Goal: Task Accomplishment & Management: Complete application form

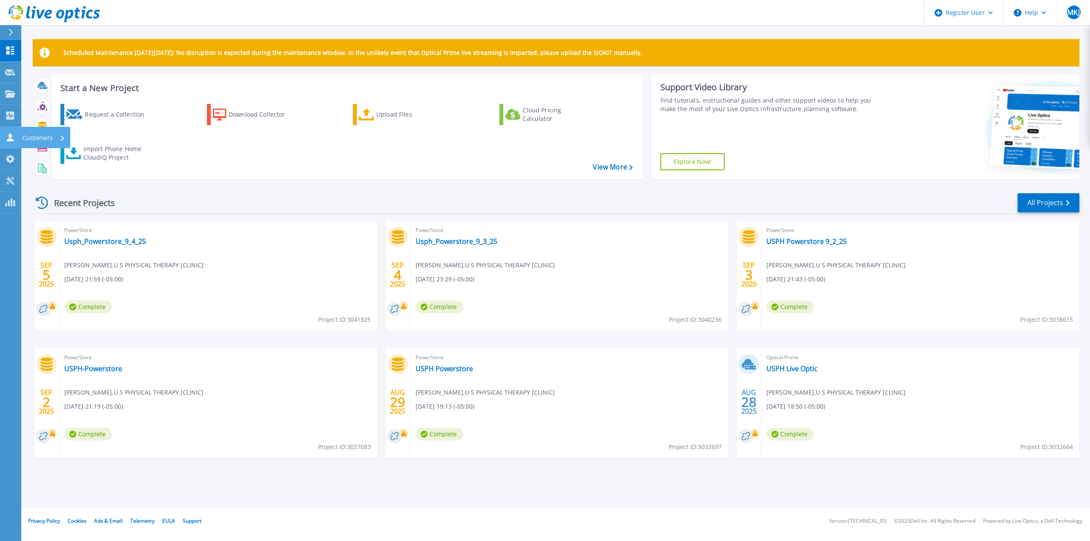
click at [11, 137] on icon at bounding box center [10, 137] width 7 height 8
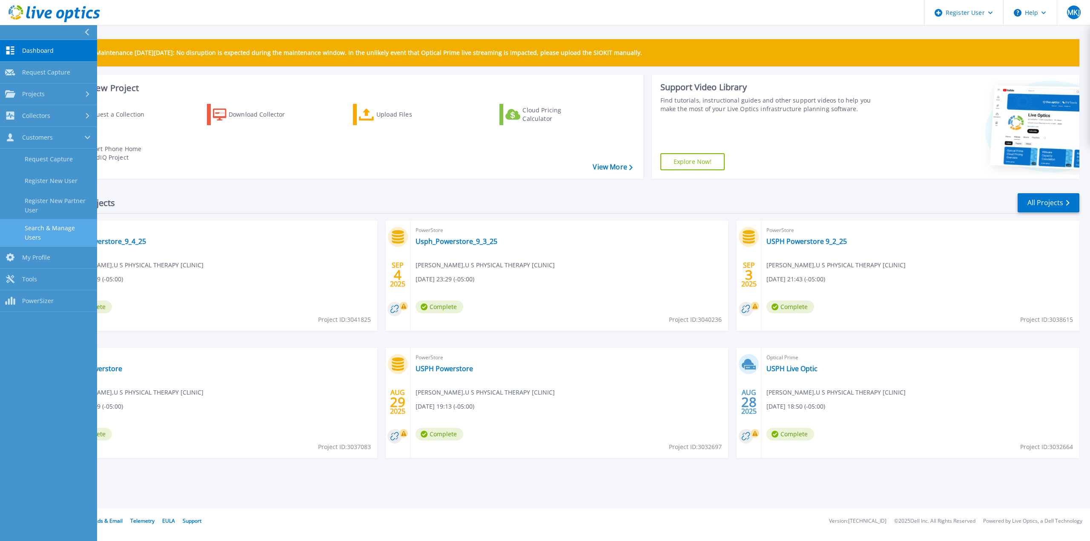
click at [60, 222] on link "Search & Manage Users" at bounding box center [48, 232] width 97 height 27
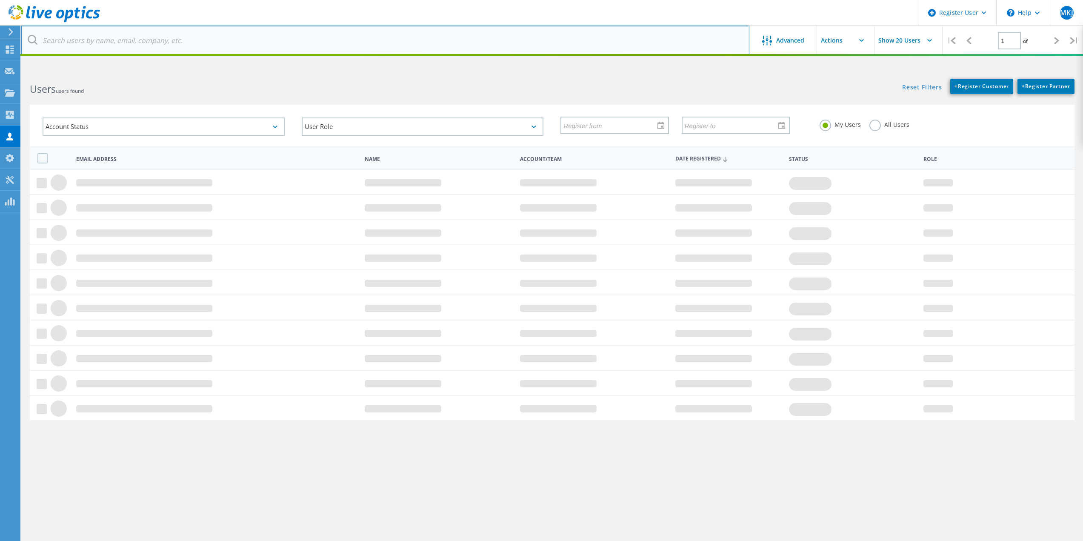
click at [94, 49] on input "text" at bounding box center [385, 41] width 728 height 30
type input "[PERSON_NAME]"
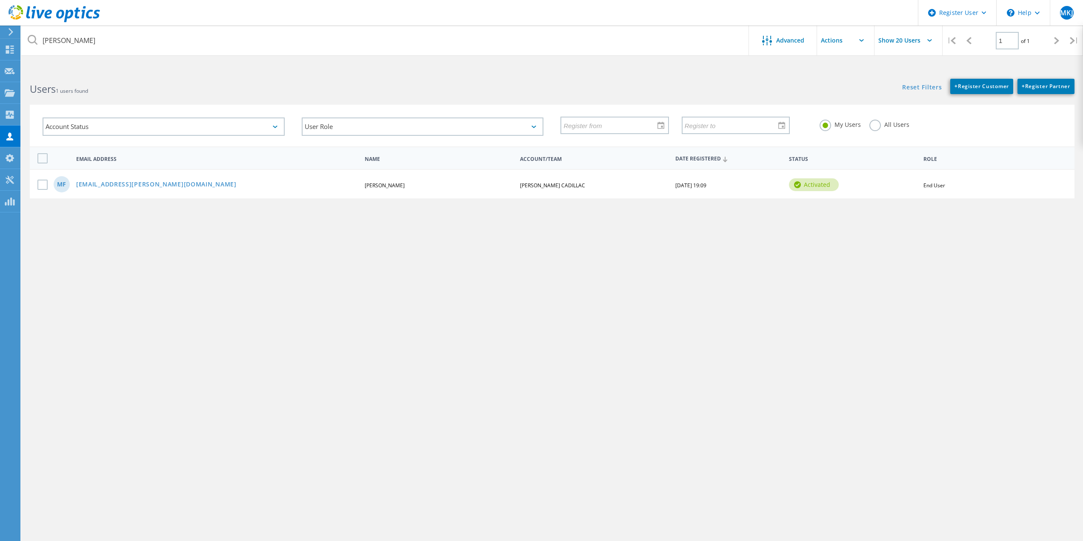
click at [112, 190] on div "MF [EMAIL_ADDRESS][PERSON_NAME][DOMAIN_NAME] [PERSON_NAME] CADILLAC [DATE] 19:0…" at bounding box center [552, 183] width 1045 height 29
click at [114, 187] on link "mfuentes@SEWELL.com" at bounding box center [156, 184] width 160 height 7
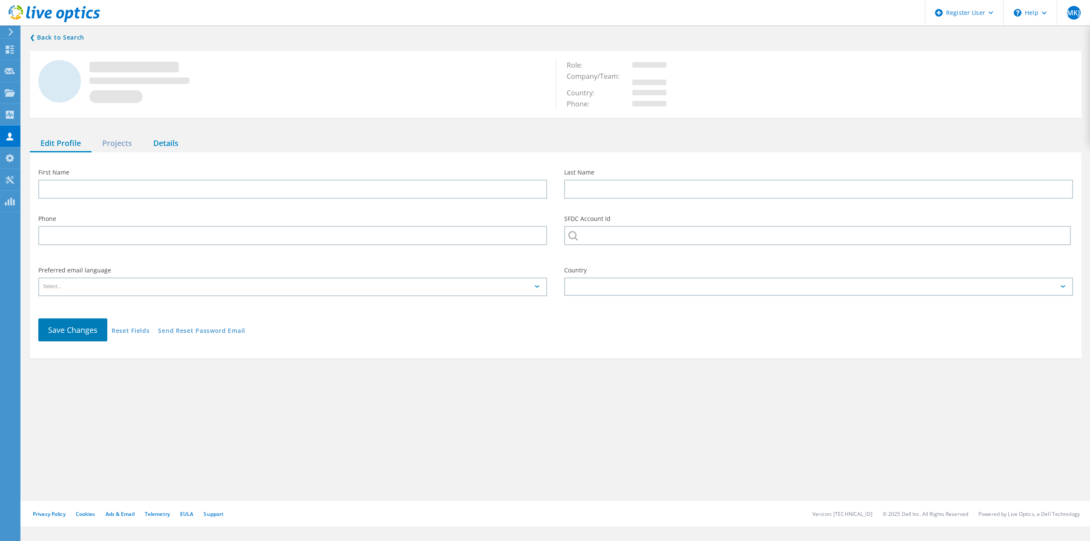
type input "Matthew"
type input "Fuentes"
type input "[PERSON_NAME] CADILLAC"
type input "English"
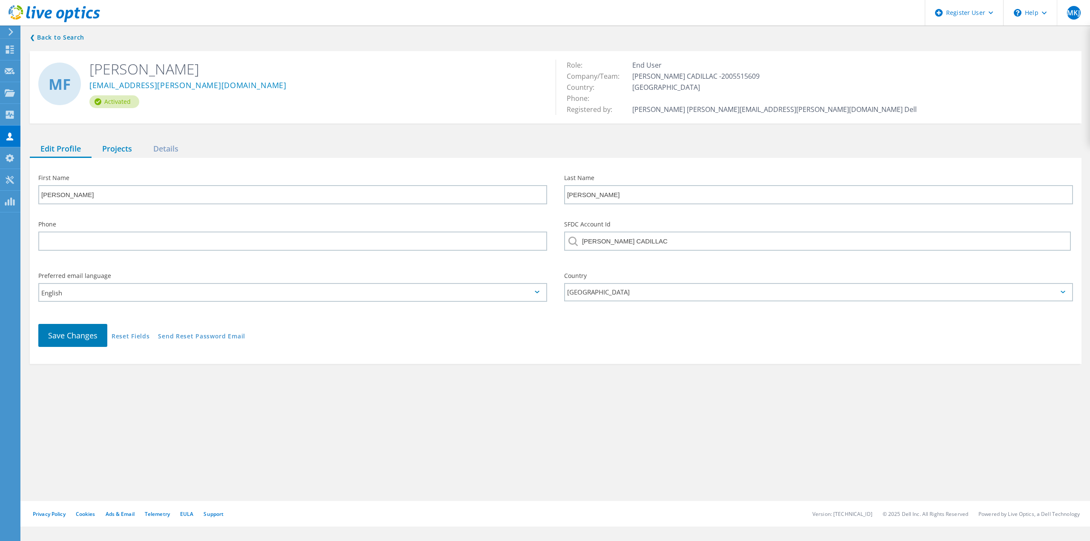
click at [126, 146] on div "Projects" at bounding box center [117, 148] width 51 height 17
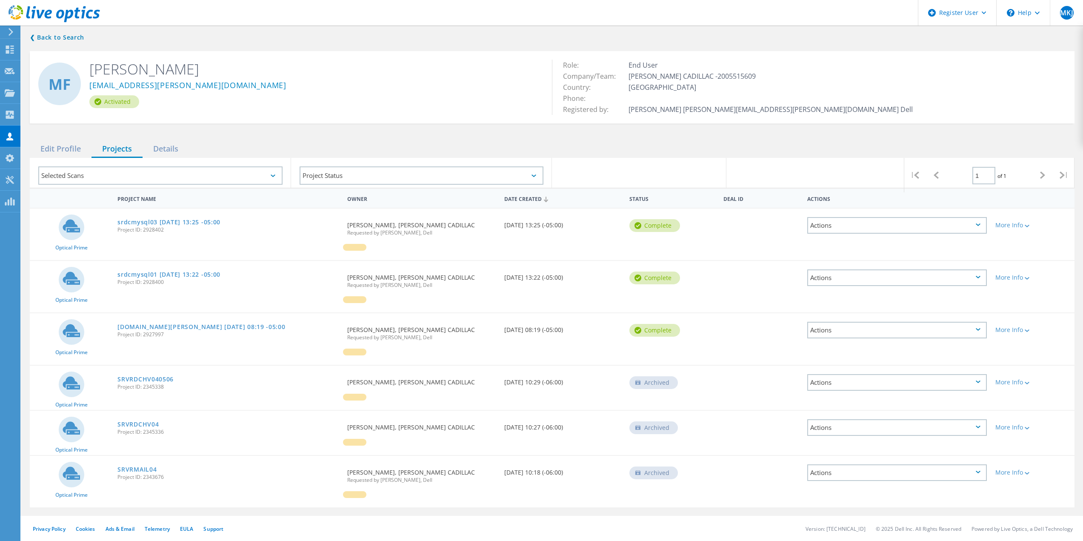
scroll to position [0, 0]
drag, startPoint x: 240, startPoint y: 246, endPoint x: 218, endPoint y: 288, distance: 47.6
drag, startPoint x: 279, startPoint y: 238, endPoint x: 274, endPoint y: 273, distance: 35.8
drag, startPoint x: 279, startPoint y: 247, endPoint x: 282, endPoint y: 274, distance: 27.4
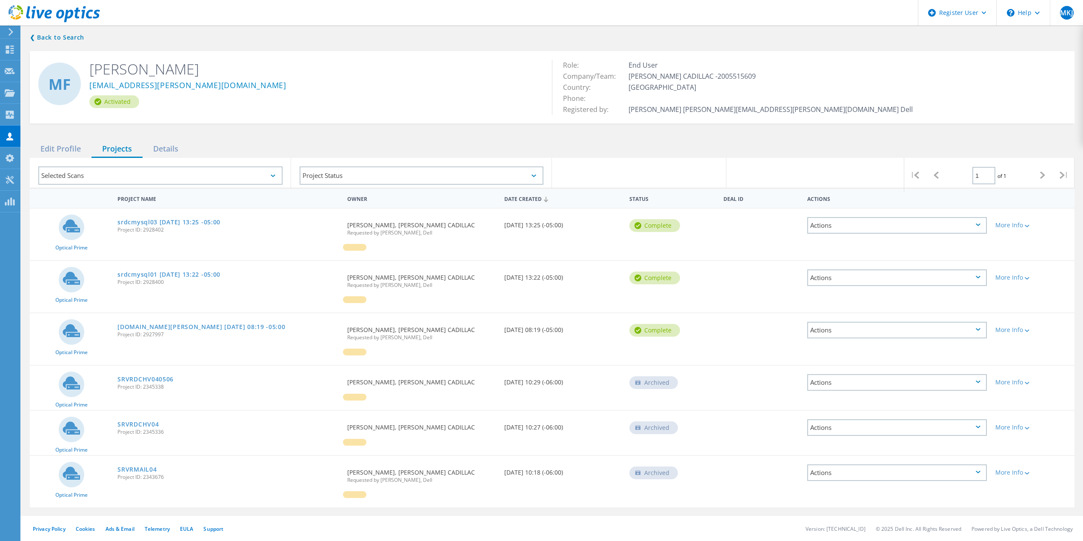
drag, startPoint x: 673, startPoint y: 160, endPoint x: 633, endPoint y: 138, distance: 45.9
drag, startPoint x: 196, startPoint y: 83, endPoint x: 134, endPoint y: 89, distance: 62.4
click at [134, 89] on div "[EMAIL_ADDRESS][PERSON_NAME][DOMAIN_NAME]" at bounding box center [314, 86] width 450 height 17
copy link "SEWELL.com"
click at [10, 33] on icon at bounding box center [11, 32] width 6 height 8
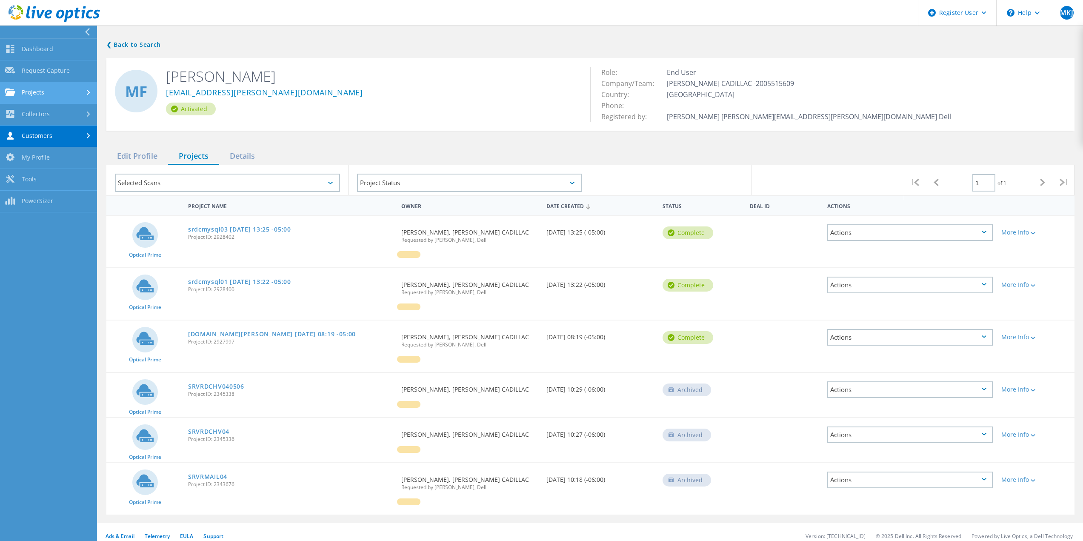
click at [57, 97] on link "Projects" at bounding box center [48, 93] width 97 height 22
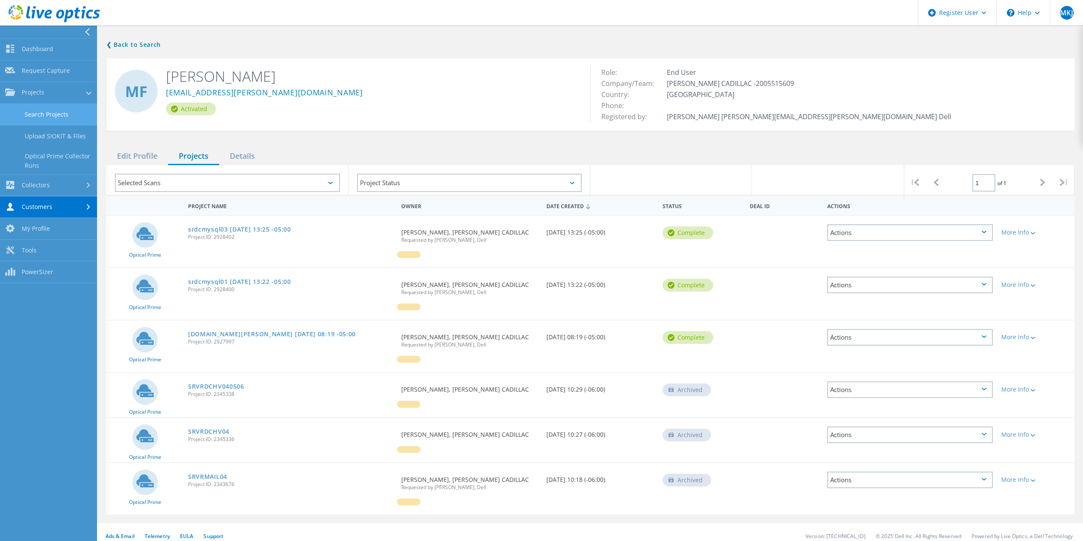
click at [56, 118] on link "Search Projects" at bounding box center [48, 115] width 97 height 22
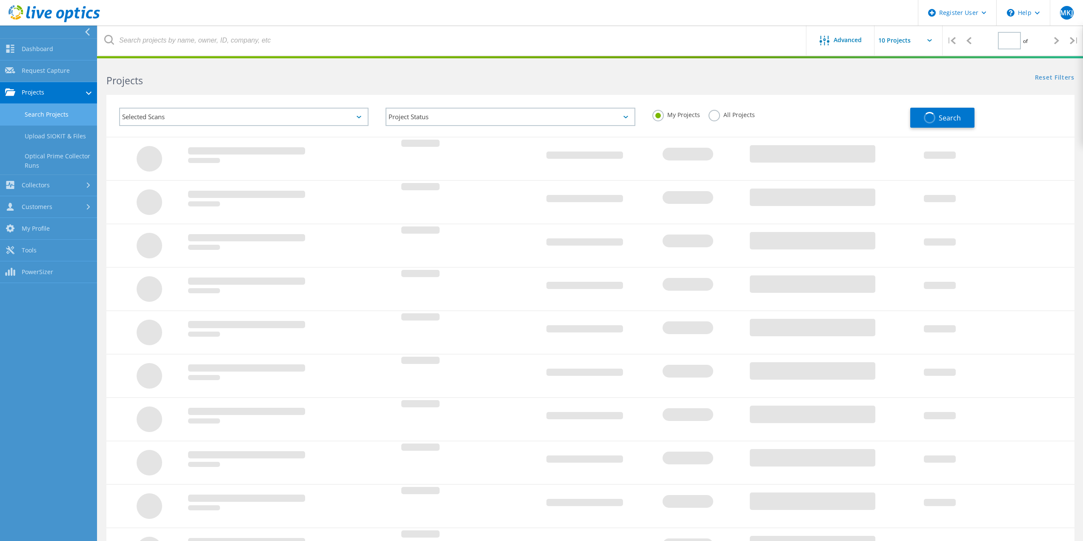
type input "1"
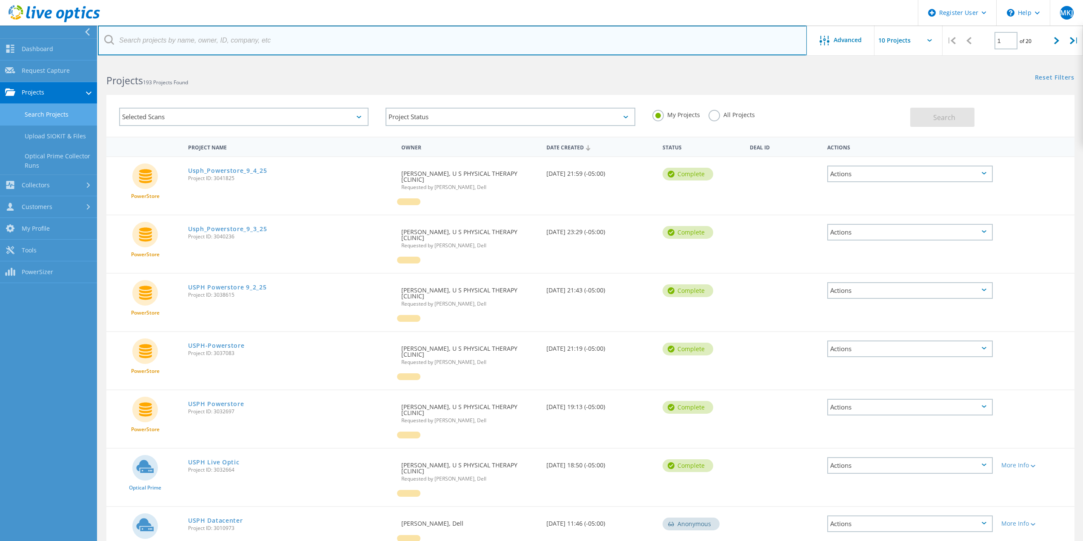
click at [155, 44] on input "text" at bounding box center [452, 41] width 709 height 30
paste input "SEWELL.com"
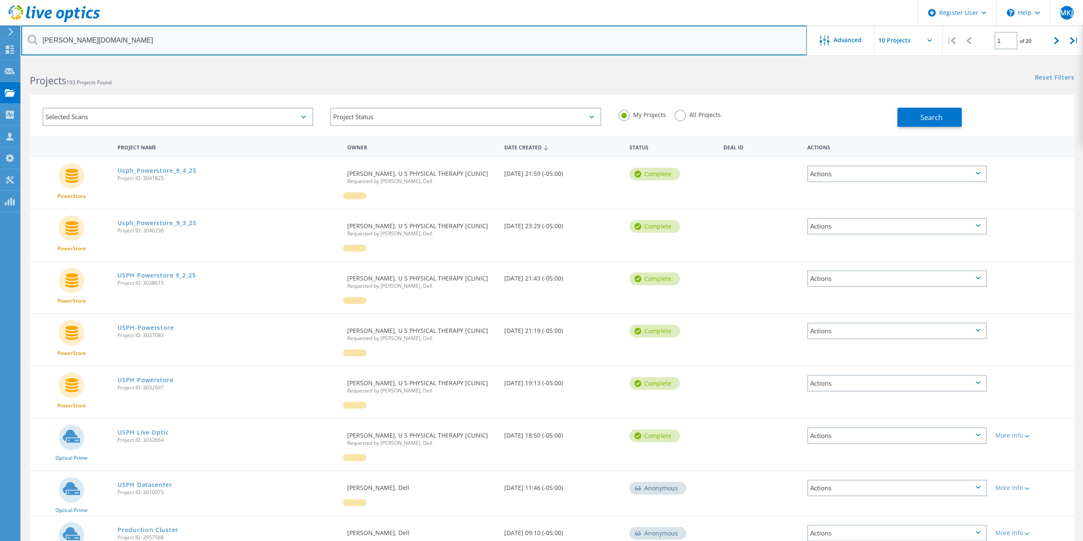
drag, startPoint x: 96, startPoint y: 48, endPoint x: 70, endPoint y: 51, distance: 25.7
click at [70, 51] on input "SEWELL.com" at bounding box center [414, 41] width 786 height 30
type input "SEWELL"
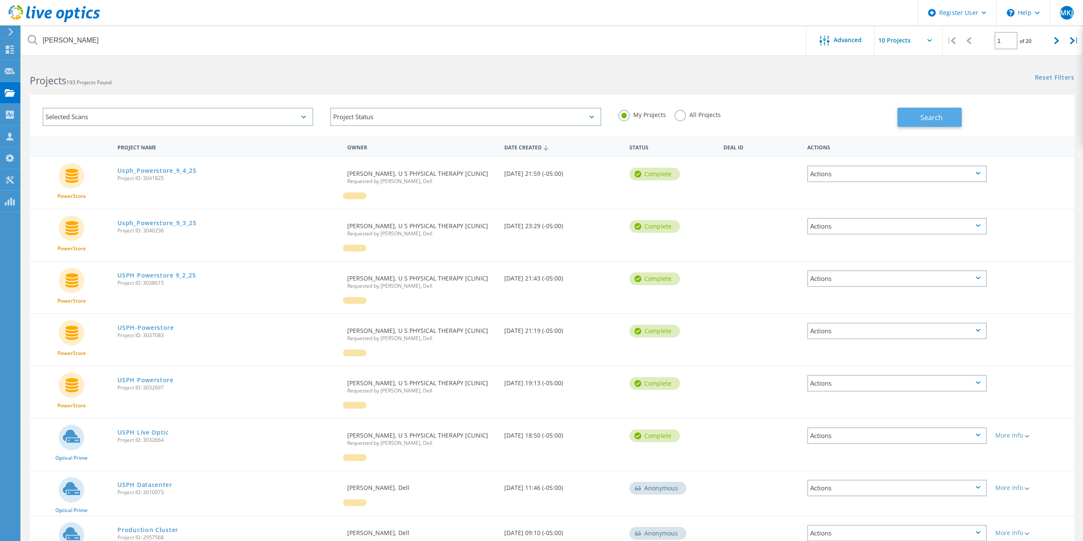
click at [917, 113] on button "Search" at bounding box center [930, 117] width 64 height 19
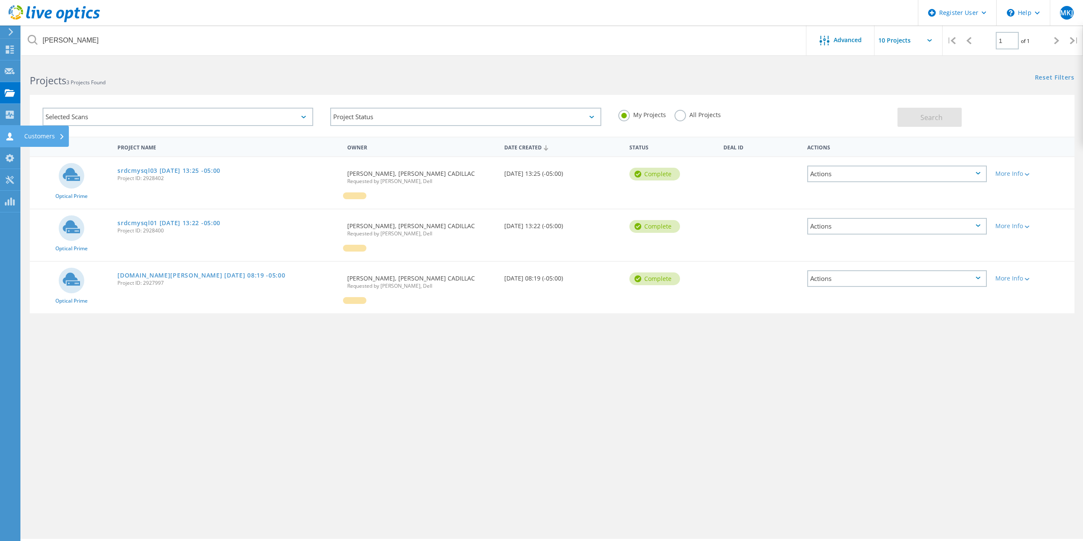
click at [13, 138] on icon at bounding box center [10, 136] width 10 height 8
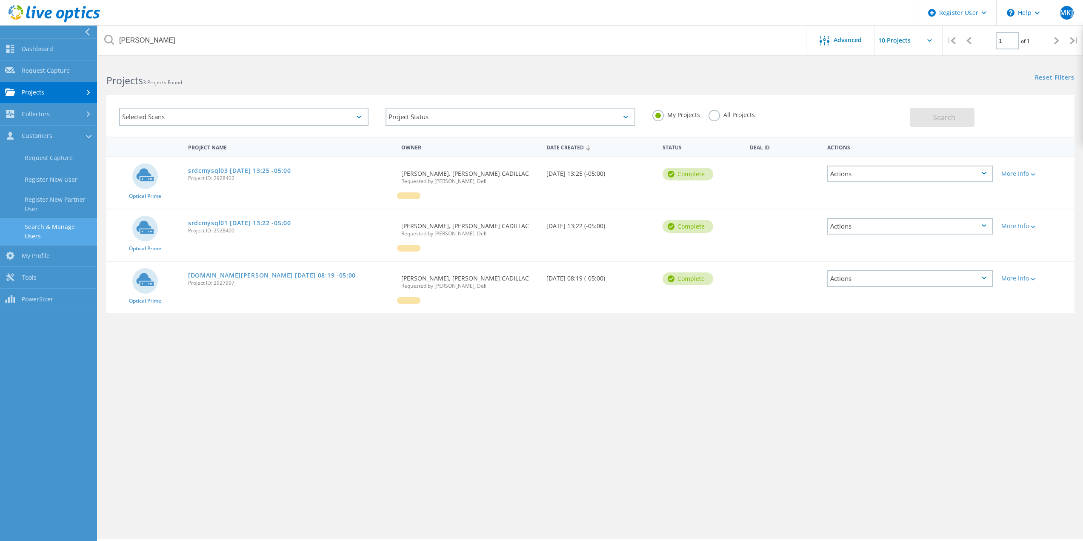
click at [64, 229] on link "Search & Manage Users" at bounding box center [48, 231] width 97 height 27
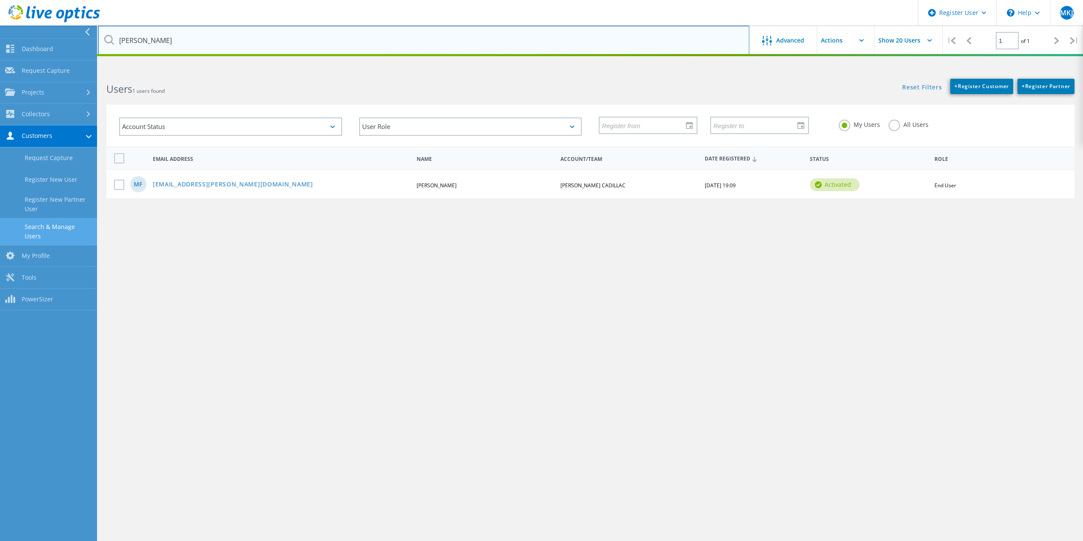
click at [148, 43] on input "sewell" at bounding box center [424, 41] width 652 height 30
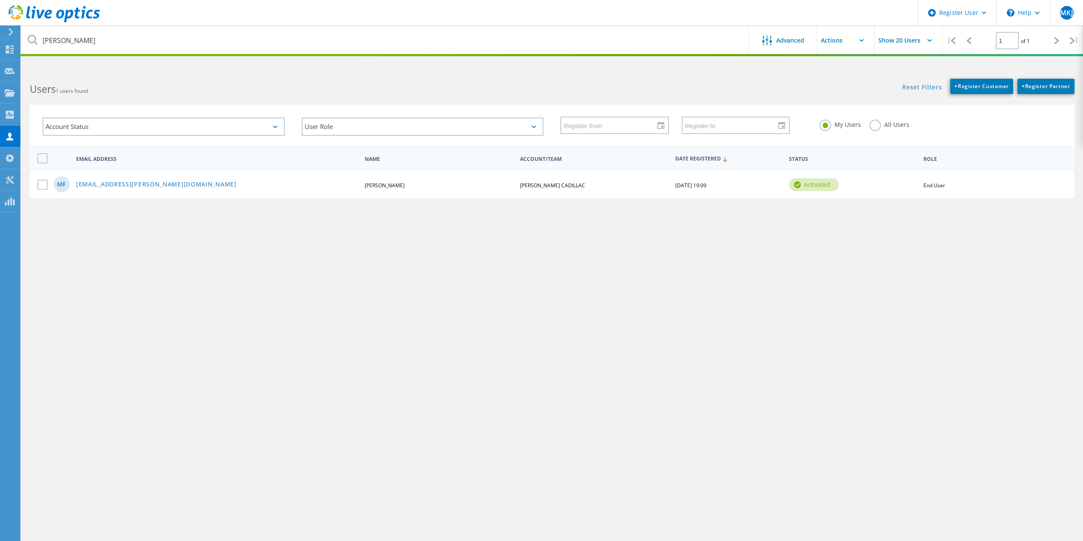
click at [891, 123] on label "All Users" at bounding box center [890, 124] width 40 height 8
click at [0, 0] on input "All Users" at bounding box center [0, 0] width 0 height 0
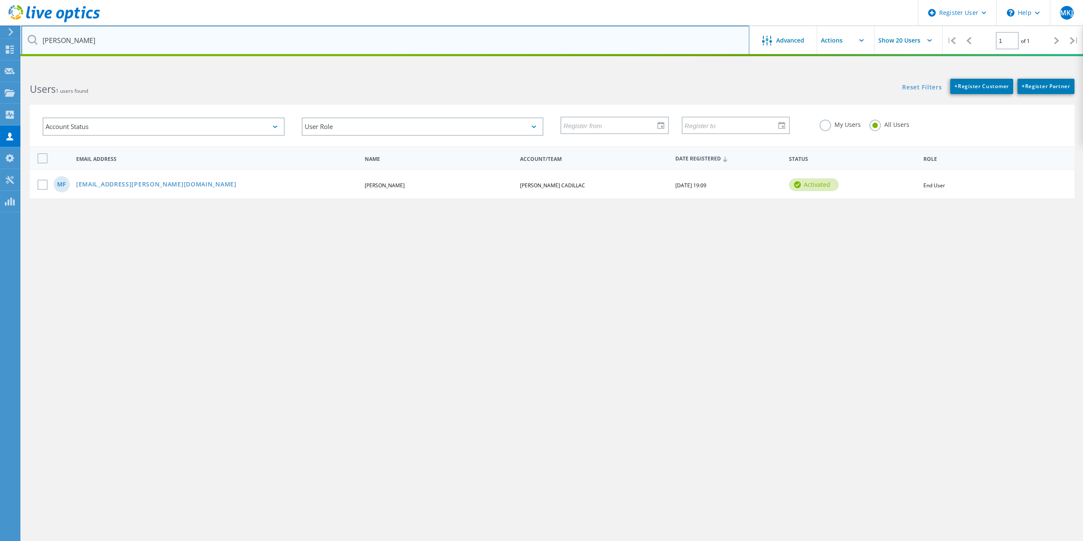
click at [304, 51] on input "sewell" at bounding box center [385, 41] width 728 height 30
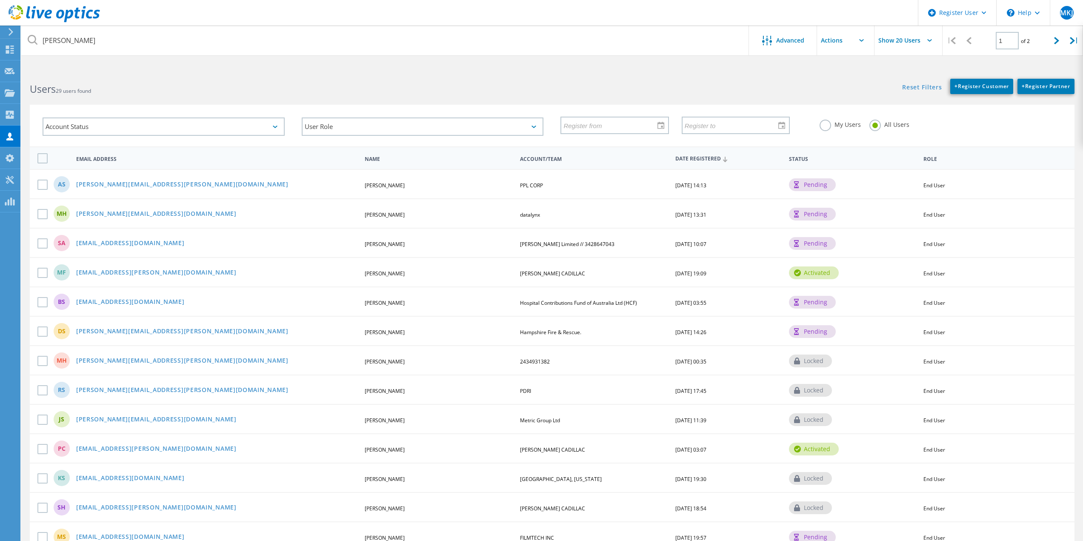
drag, startPoint x: 208, startPoint y: 268, endPoint x: 152, endPoint y: 117, distance: 160.7
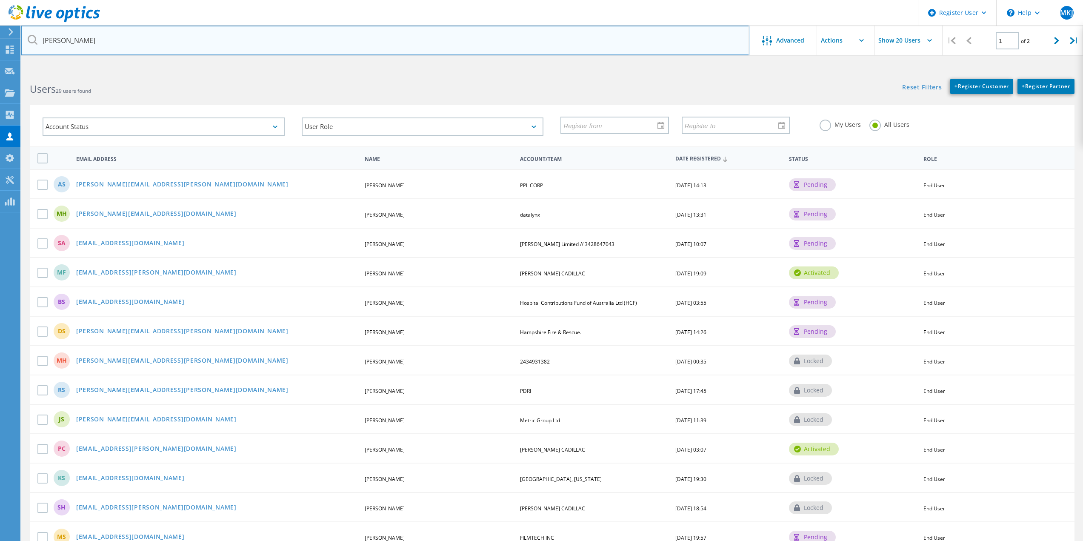
click at [110, 37] on input "sewell" at bounding box center [385, 41] width 728 height 30
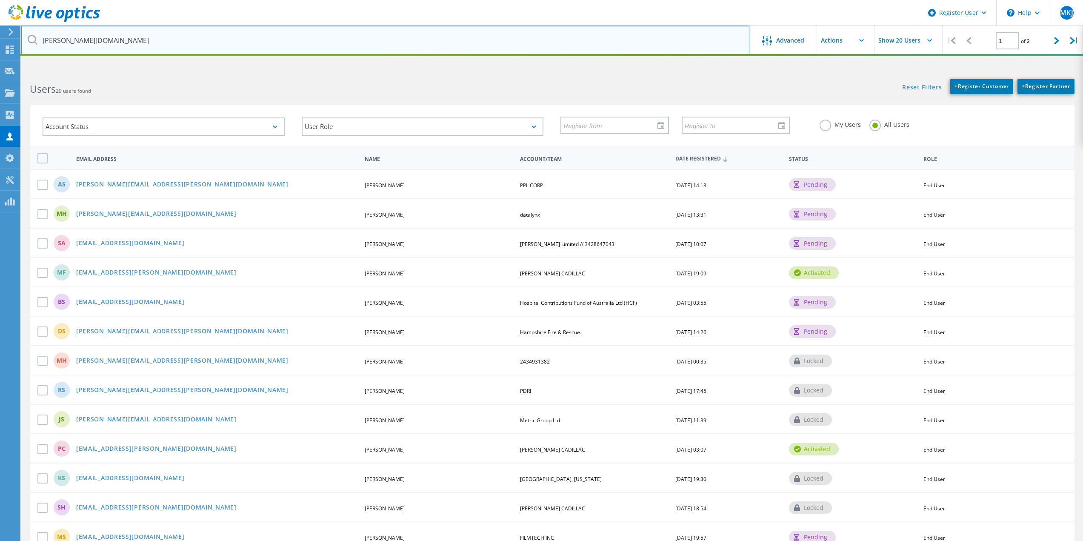
type input "sewell.com"
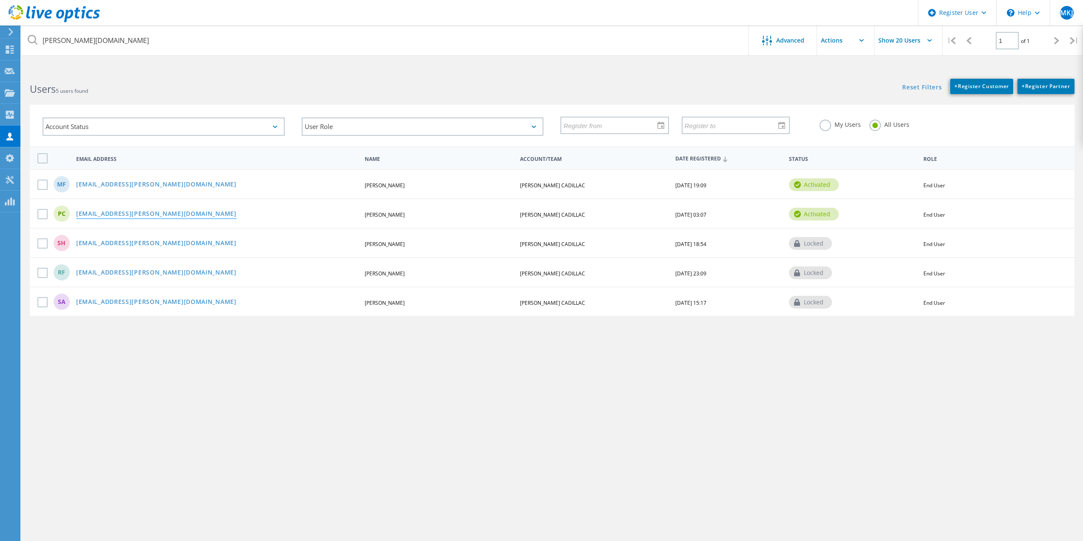
click at [107, 212] on link "pcyr@SEWELL.com" at bounding box center [156, 214] width 160 height 7
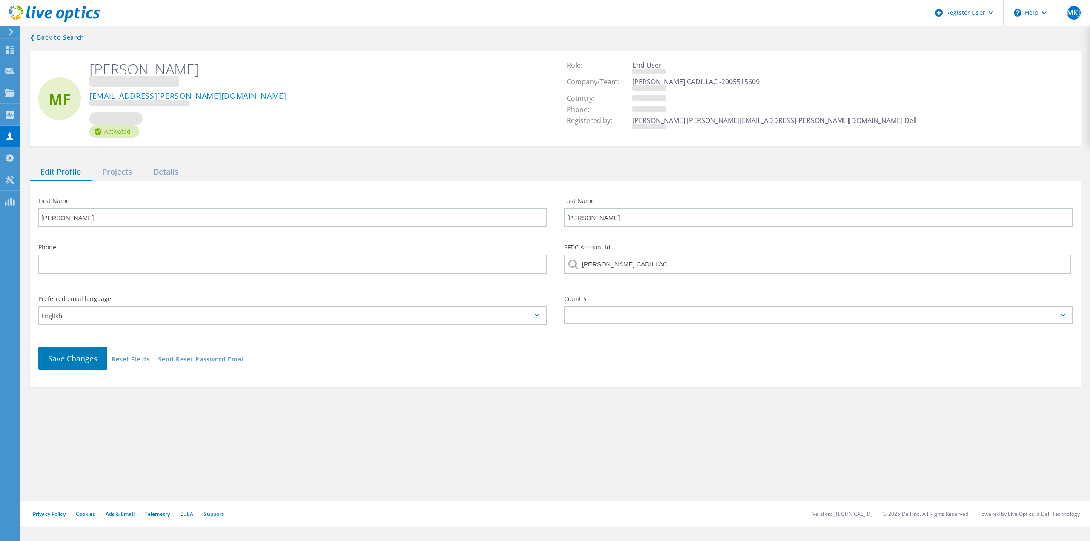
type input "Paul"
type input "Cyr"
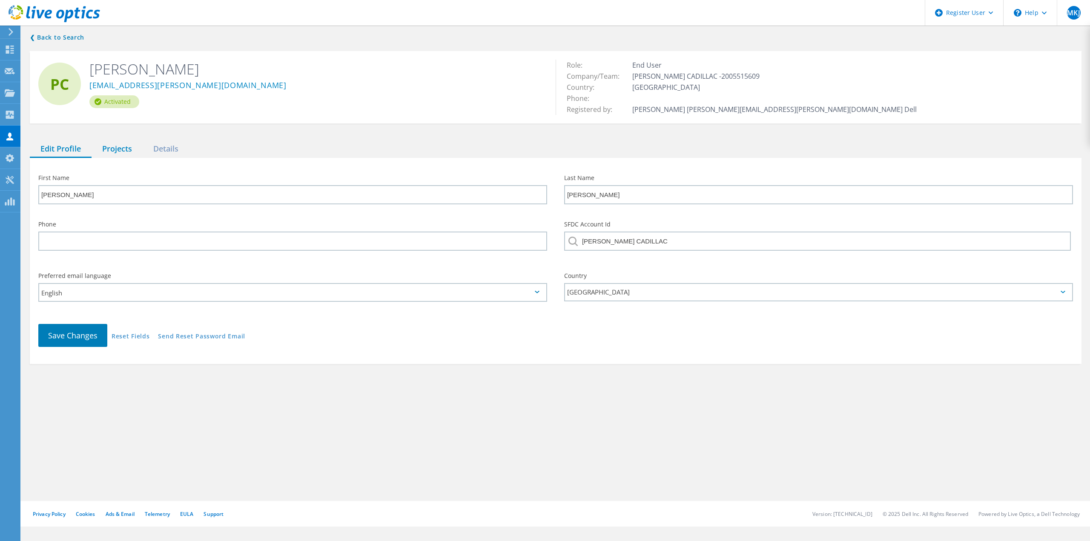
click at [125, 150] on div "Projects" at bounding box center [117, 148] width 51 height 17
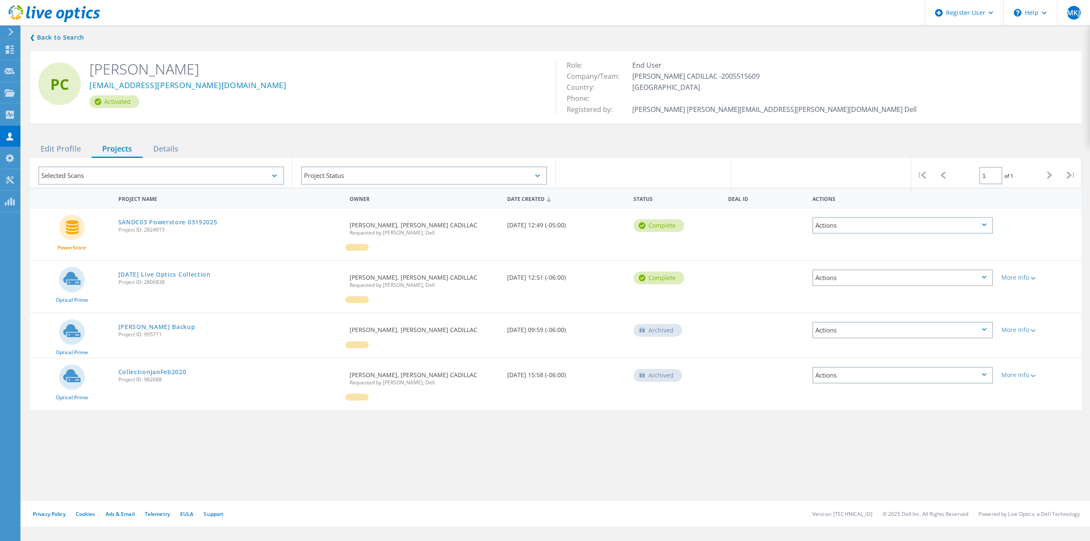
drag, startPoint x: 595, startPoint y: 223, endPoint x: 589, endPoint y: 228, distance: 7.8
click at [599, 222] on div "Date Created 03/19/2025, 12:49 (-05:00)" at bounding box center [566, 223] width 126 height 28
click at [589, 228] on div "Date Created 03/19/2025, 12:49 (-05:00)" at bounding box center [566, 223] width 126 height 28
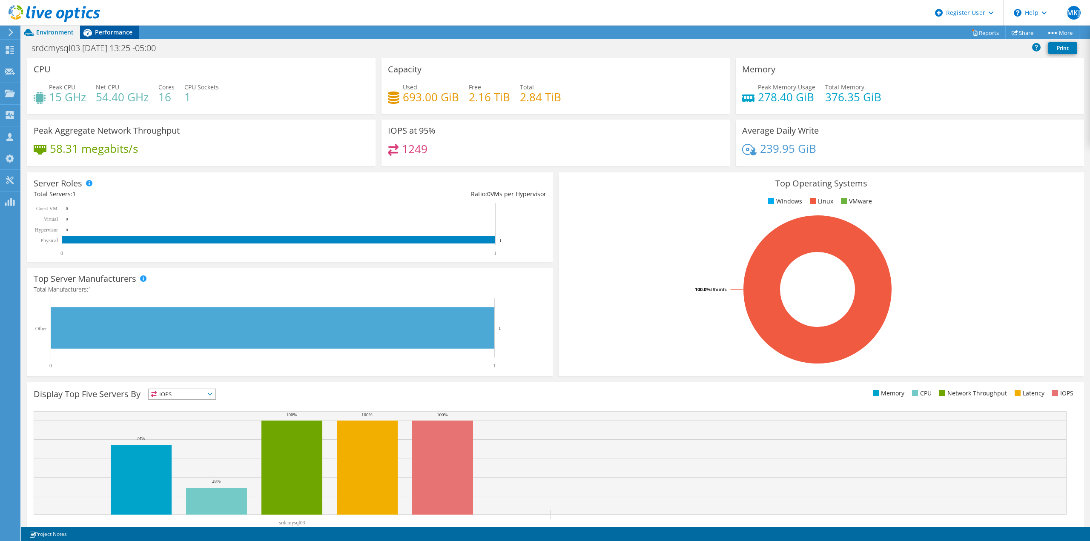
click at [118, 31] on span "Performance" at bounding box center [113, 32] width 37 height 8
click at [107, 26] on div "Performance" at bounding box center [109, 33] width 59 height 14
click at [112, 31] on span "Performance" at bounding box center [113, 32] width 37 height 8
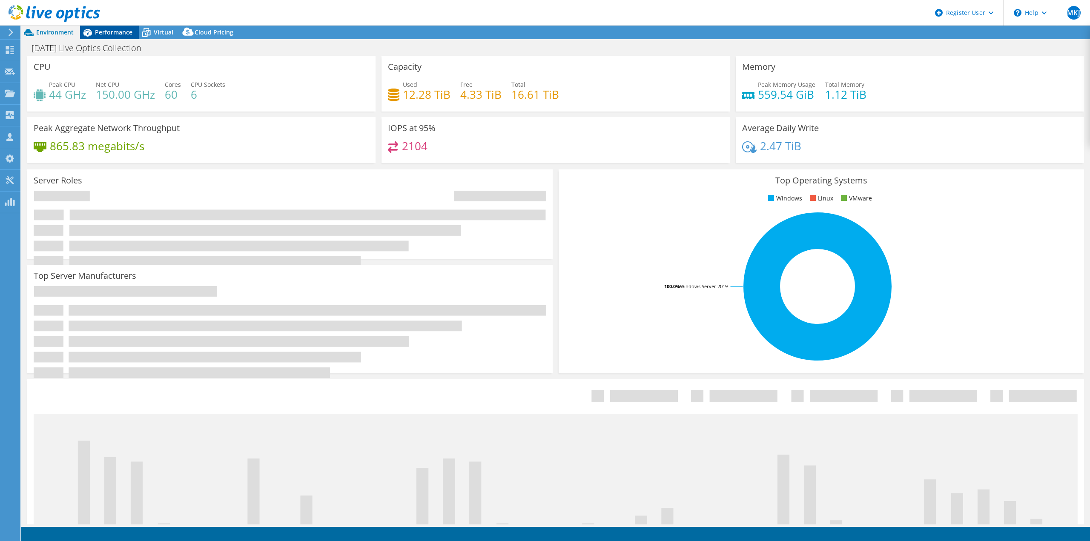
click at [115, 33] on span "Performance" at bounding box center [113, 32] width 37 height 8
select select "USD"
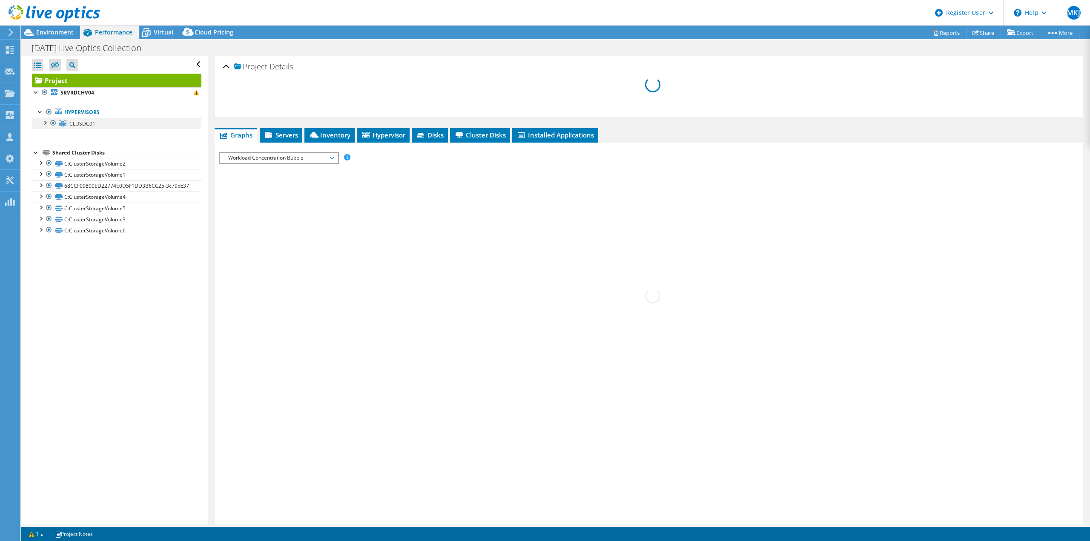
click at [48, 125] on div at bounding box center [44, 122] width 9 height 9
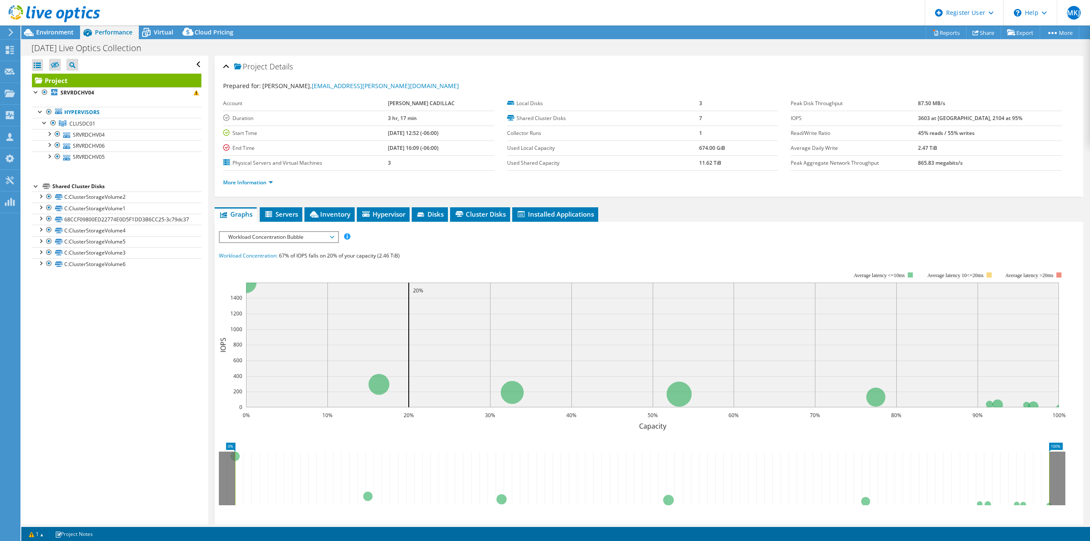
click at [149, 169] on ul "Hypervisors CLUSDC01 SRVRDCHV04" at bounding box center [116, 134] width 169 height 73
click at [11, 136] on use at bounding box center [9, 137] width 7 height 8
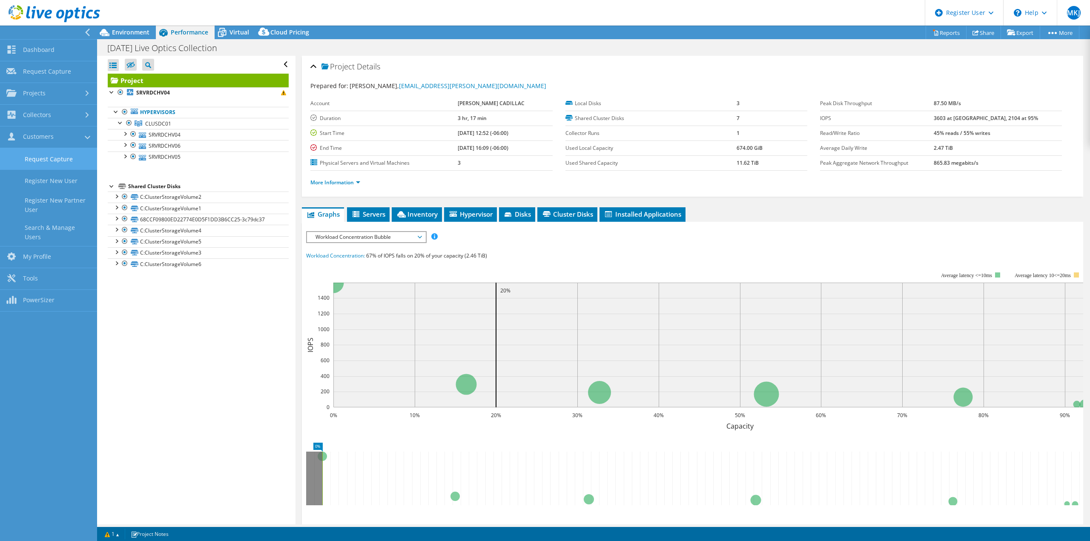
click at [64, 160] on link "Request Capture" at bounding box center [48, 159] width 97 height 22
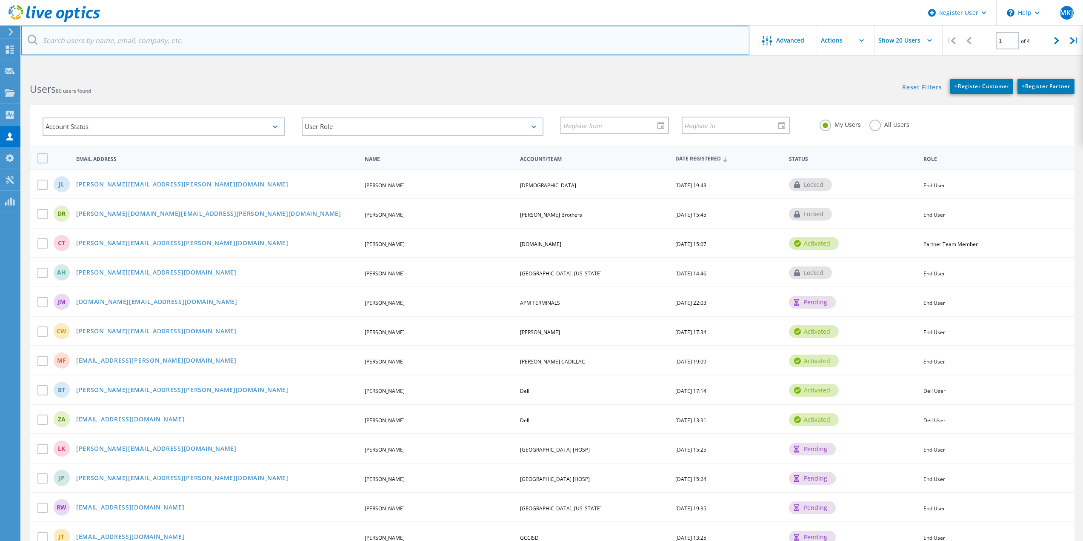
click at [88, 41] on input "text" at bounding box center [385, 41] width 728 height 30
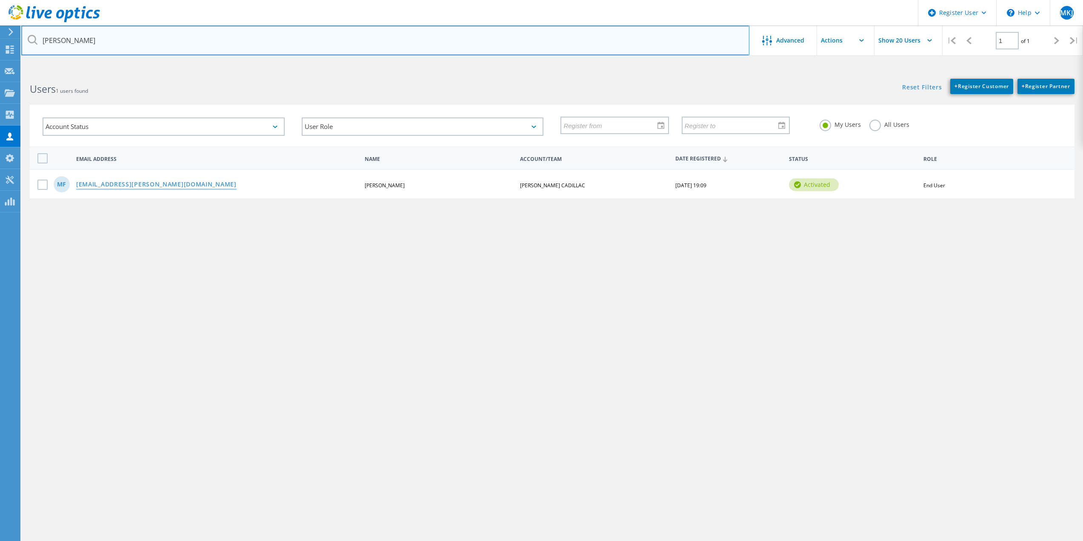
type input "matt fuen"
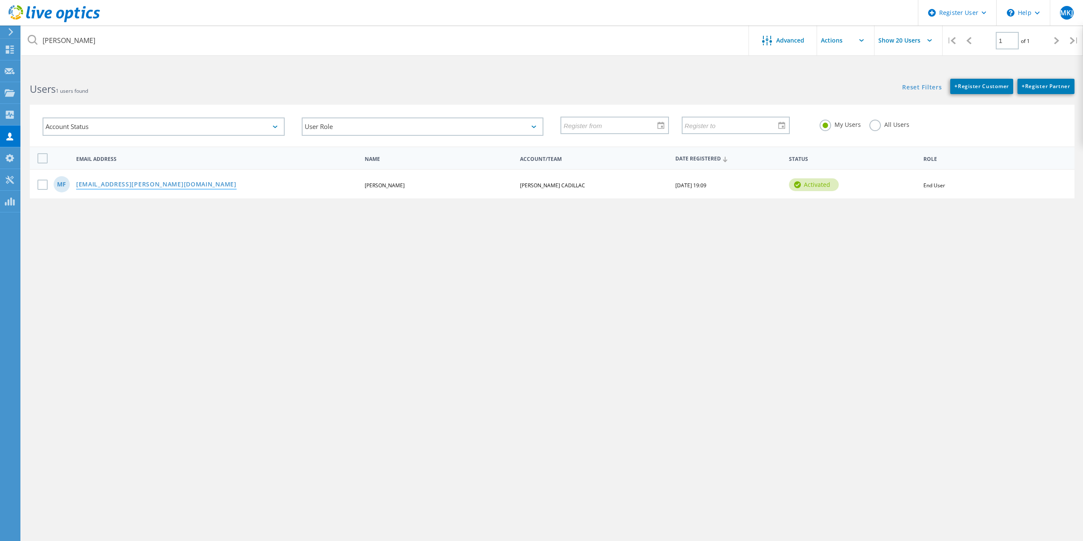
click at [112, 186] on link "mfuentes@SEWELL.com" at bounding box center [156, 184] width 160 height 7
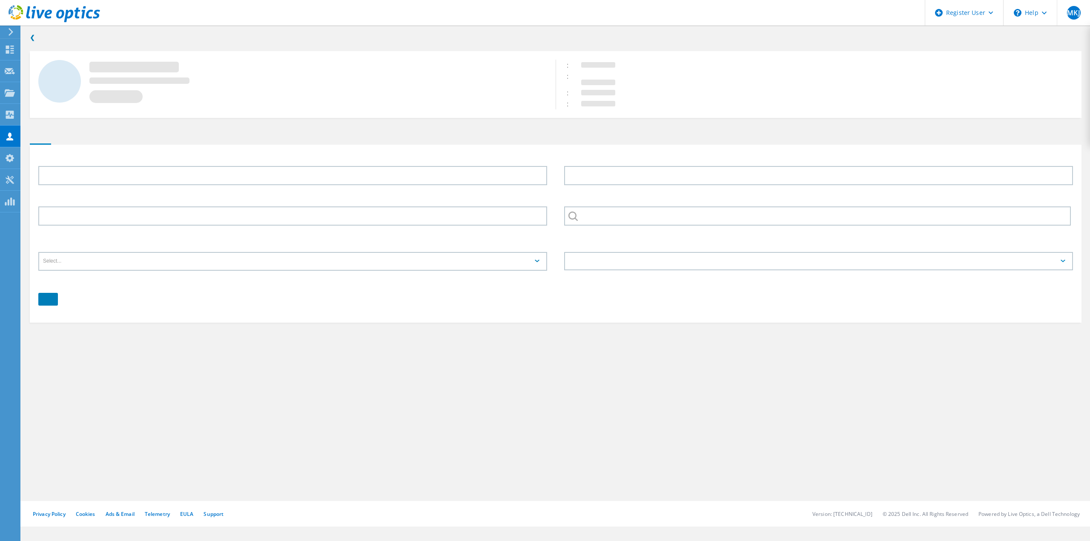
type input "Matthew"
type input "Fuentes"
type input "[PERSON_NAME] CADILLAC"
type input "English"
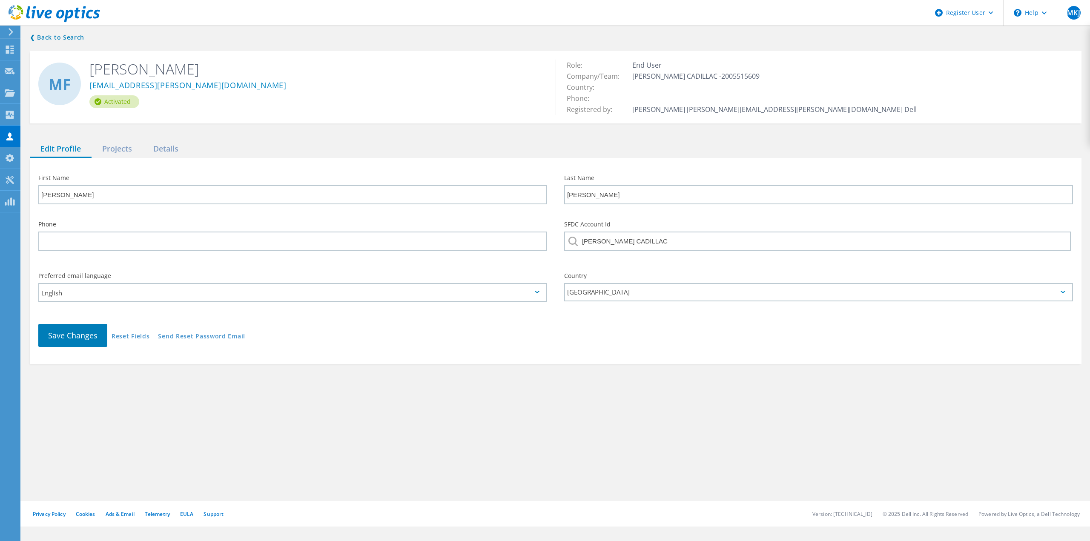
click at [121, 140] on div "❮ Back to Search MF Matthew Fuentes mfuentes@SEWELL.com Activated Role: End Use…" at bounding box center [555, 198] width 1068 height 349
click at [123, 144] on div "Projects" at bounding box center [117, 148] width 51 height 17
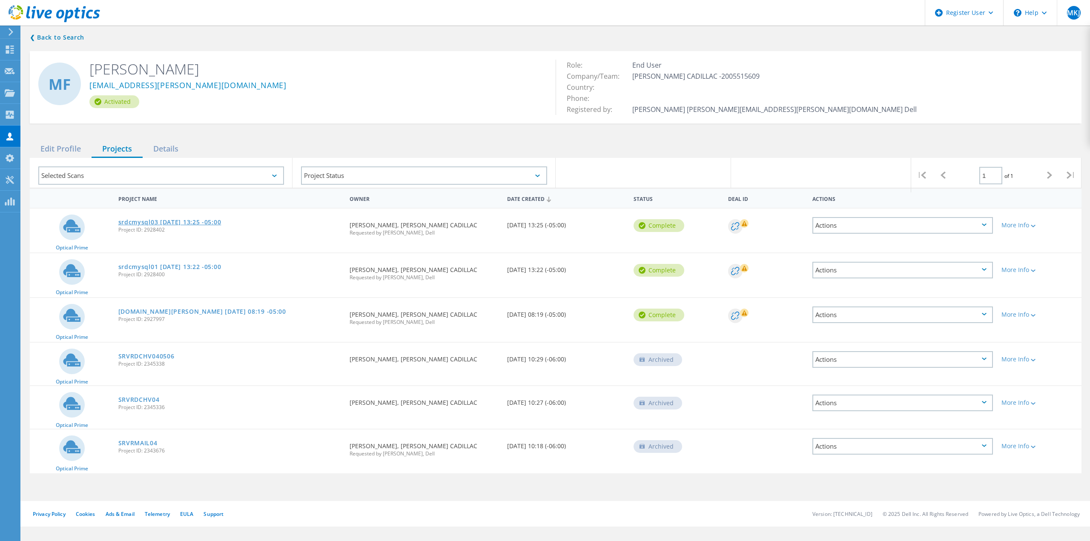
click at [193, 220] on link "srdcmysql03 2025-06-06 13:25 -05:00" at bounding box center [169, 222] width 103 height 6
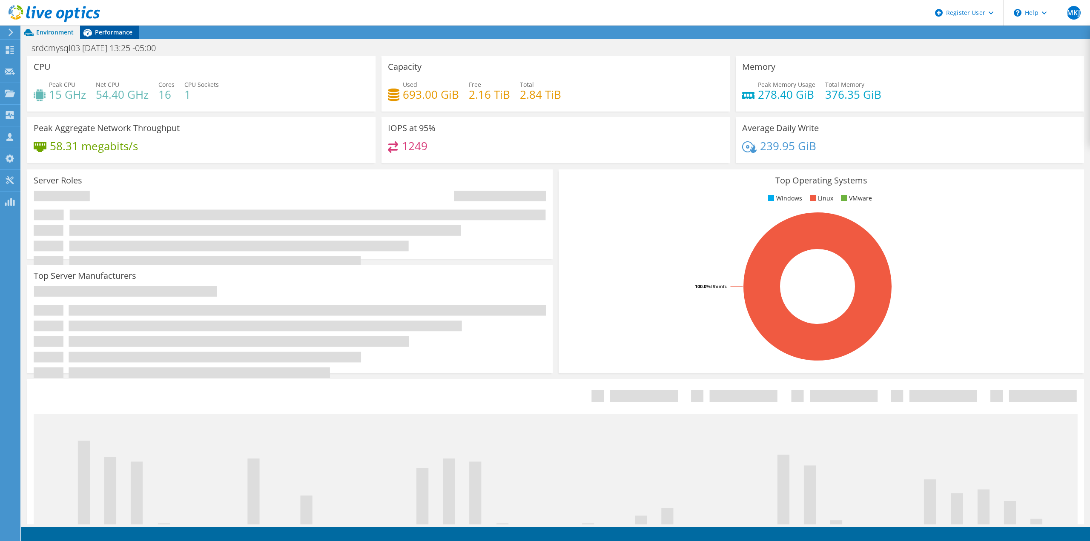
click at [98, 31] on span "Performance" at bounding box center [113, 32] width 37 height 8
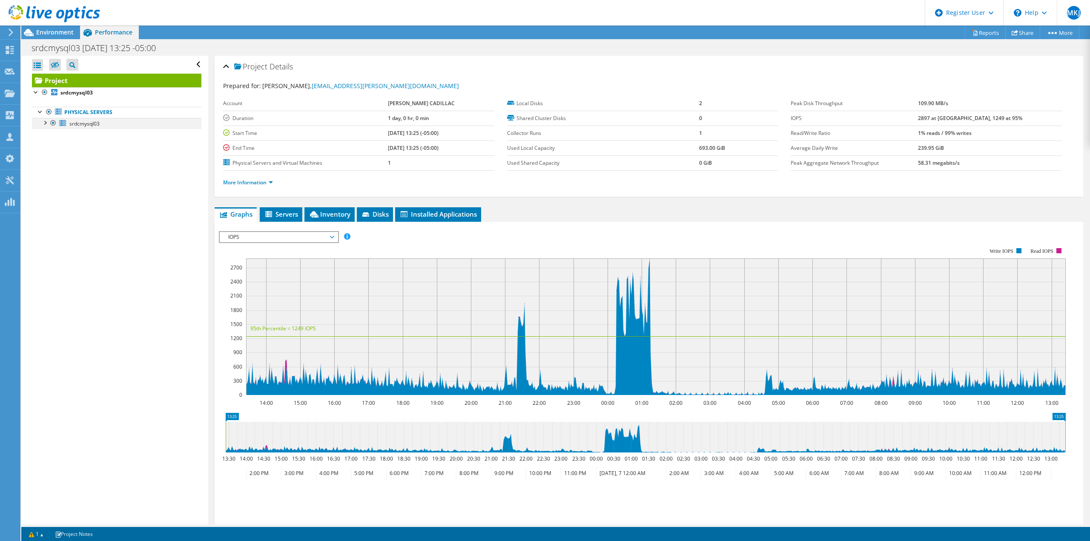
click at [46, 122] on div at bounding box center [44, 122] width 9 height 9
drag, startPoint x: 370, startPoint y: 87, endPoint x: 302, endPoint y: 81, distance: 68.3
click at [302, 81] on div "Prepared for: [PERSON_NAME], [EMAIL_ADDRESS][PERSON_NAME][DOMAIN_NAME]" at bounding box center [648, 86] width 851 height 10
copy link "[EMAIL_ADDRESS][PERSON_NAME][DOMAIN_NAME]"
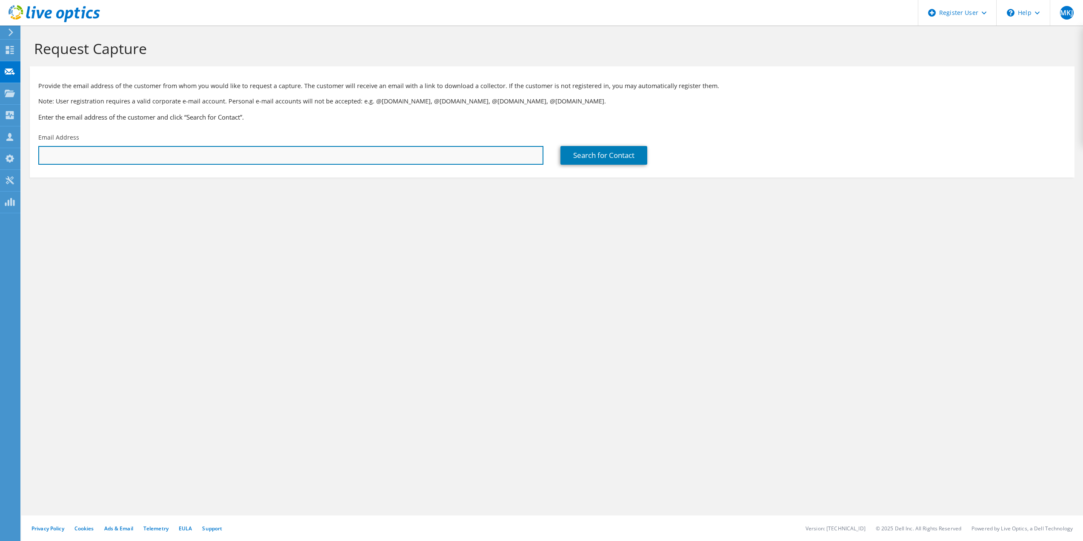
click at [230, 149] on input "text" at bounding box center [290, 155] width 505 height 19
drag, startPoint x: 148, startPoint y: 149, endPoint x: 7, endPoint y: 144, distance: 141.0
click at [6, 143] on div "MKJ Dell User Mark Kradzinski Jr Mark.Kradzinskijr@dell.com Dell My Profile Log…" at bounding box center [541, 270] width 1083 height 541
click at [63, 155] on input "mfu" at bounding box center [290, 155] width 505 height 19
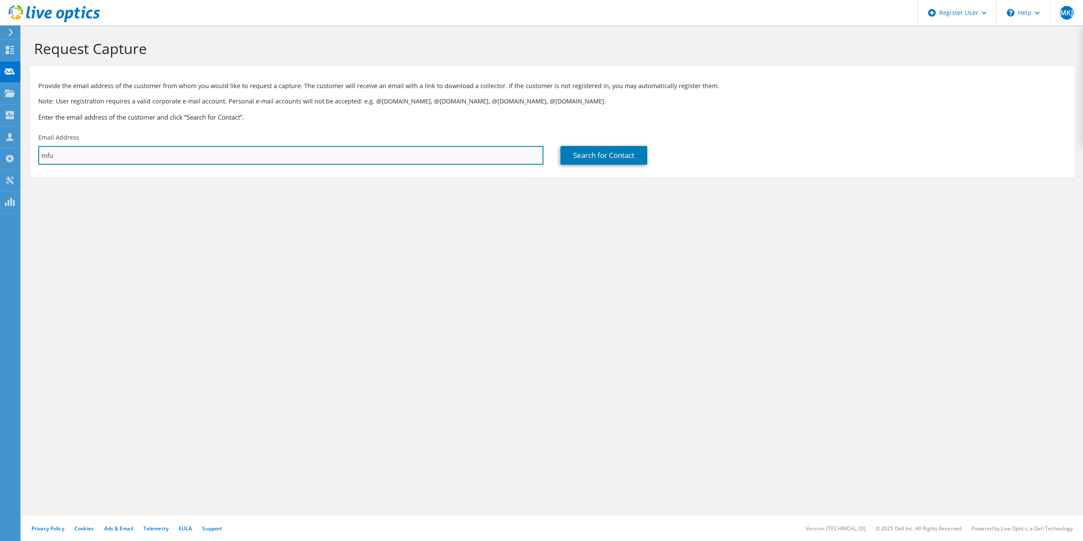
paste input "entes@SEWELL.com"
type input "mfuentes@SEWELL.com"
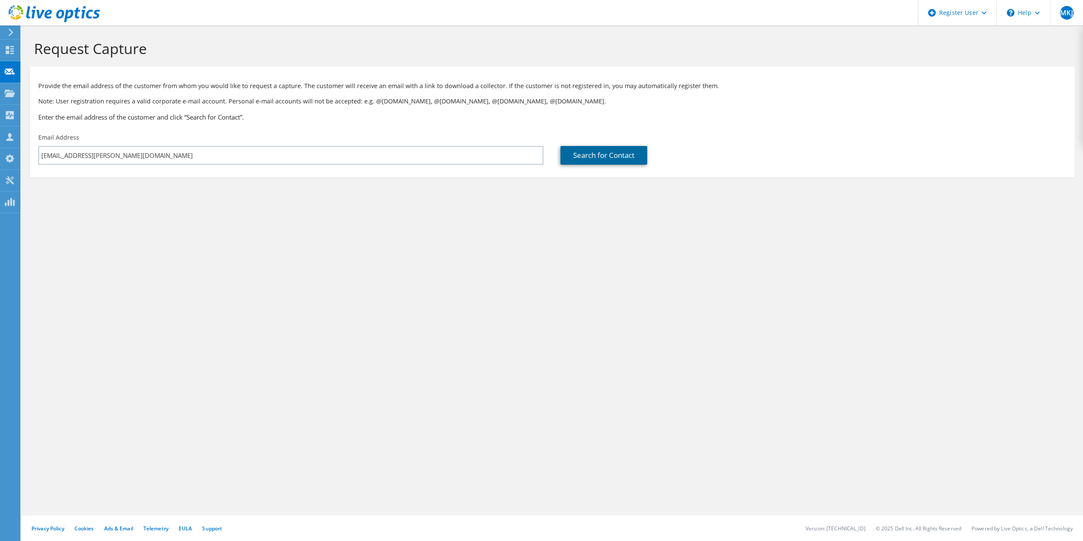
click at [600, 159] on link "Search for Contact" at bounding box center [604, 155] width 87 height 19
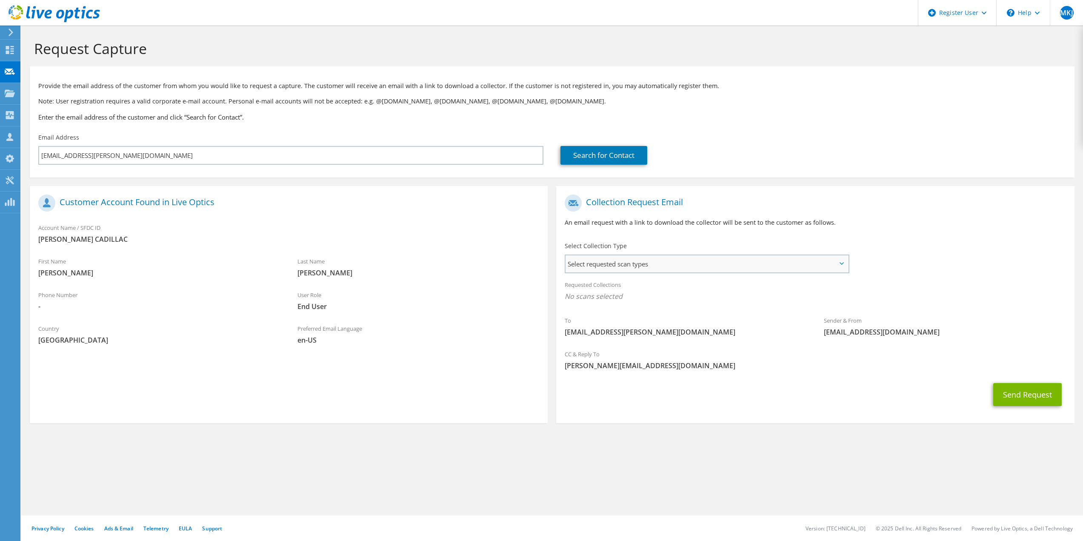
click at [724, 258] on span "Select requested scan types" at bounding box center [707, 263] width 282 height 17
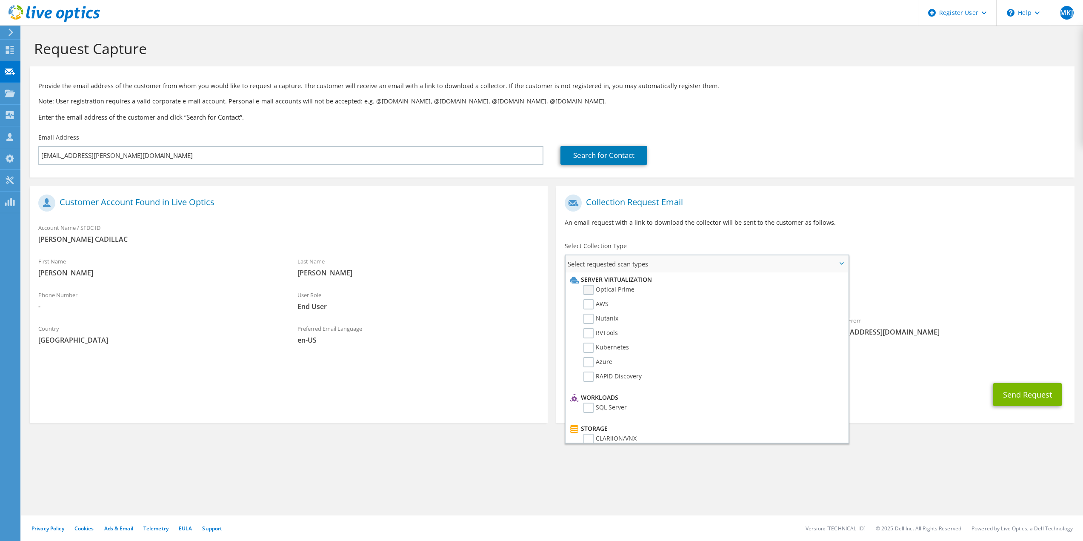
click at [623, 290] on label "Optical Prime" at bounding box center [609, 290] width 51 height 10
click at [0, 0] on input "Optical Prime" at bounding box center [0, 0] width 0 height 0
click at [616, 426] on label "PowerStore" at bounding box center [606, 425] width 45 height 10
click at [0, 0] on input "PowerStore" at bounding box center [0, 0] width 0 height 0
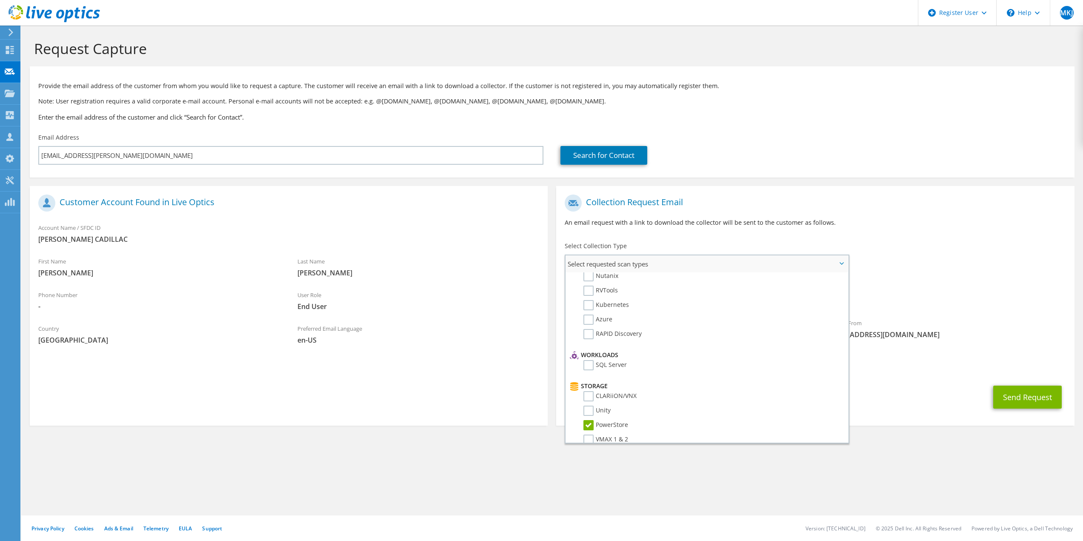
scroll to position [0, 0]
click at [887, 332] on span "[EMAIL_ADDRESS][DOMAIN_NAME]" at bounding box center [945, 334] width 242 height 9
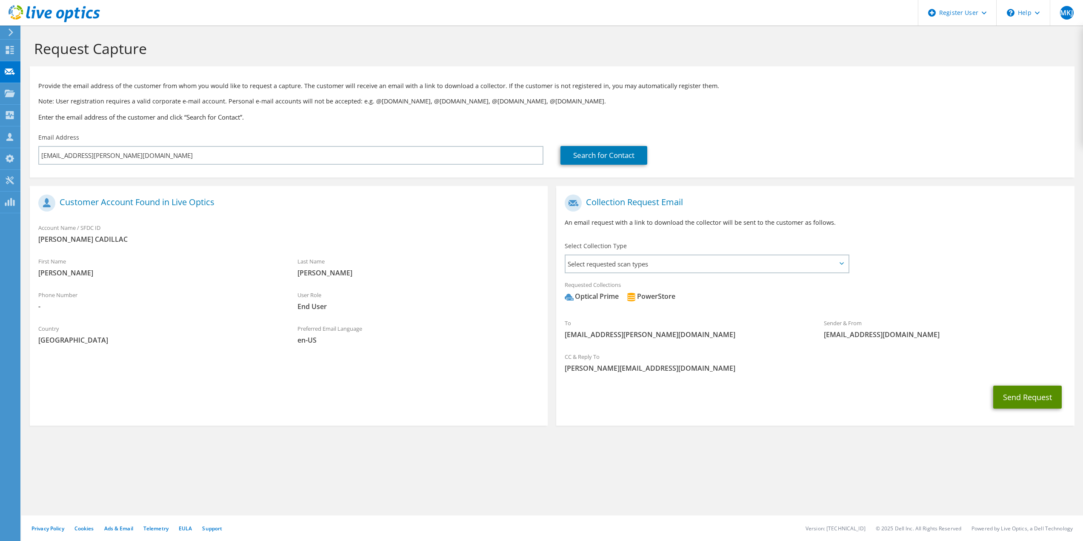
click at [1011, 396] on button "Send Request" at bounding box center [1027, 397] width 69 height 23
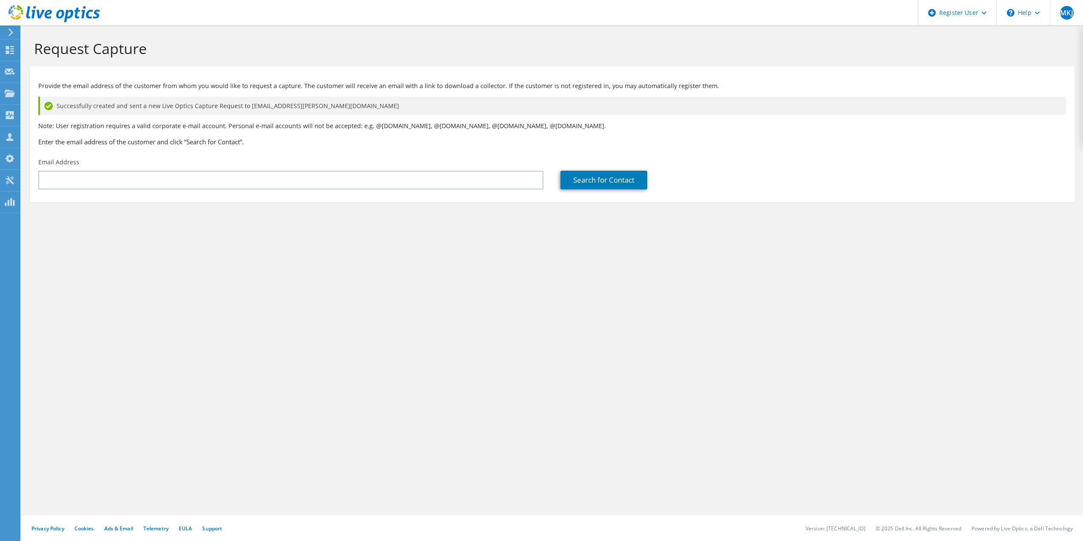
click at [11, 31] on use at bounding box center [11, 33] width 5 height 8
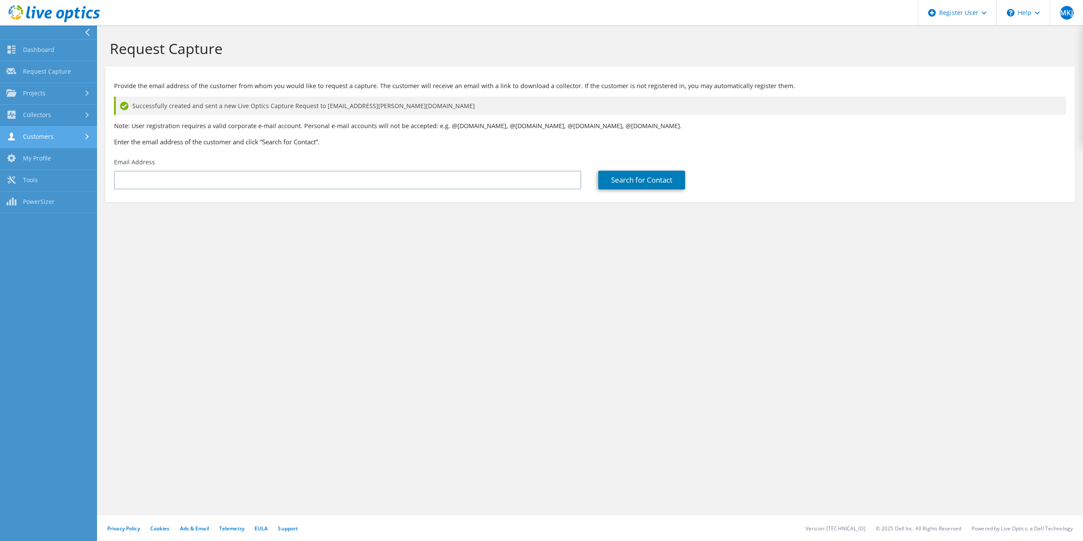
click at [60, 130] on link "Customers" at bounding box center [48, 137] width 97 height 22
click at [58, 230] on link "Search & Manage Users" at bounding box center [48, 232] width 97 height 27
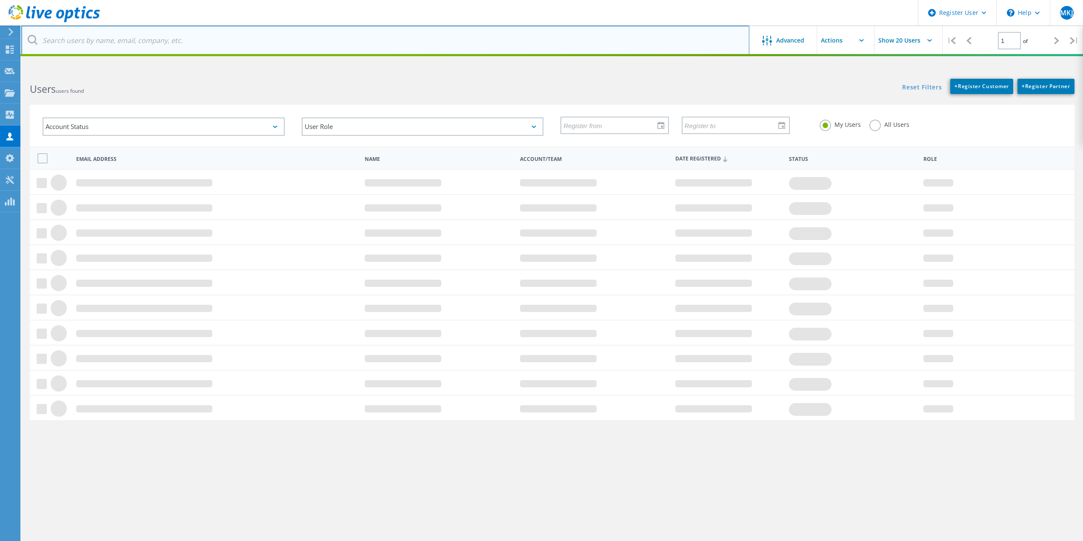
click at [150, 32] on input "text" at bounding box center [385, 41] width 728 height 30
type input "sewell.com"
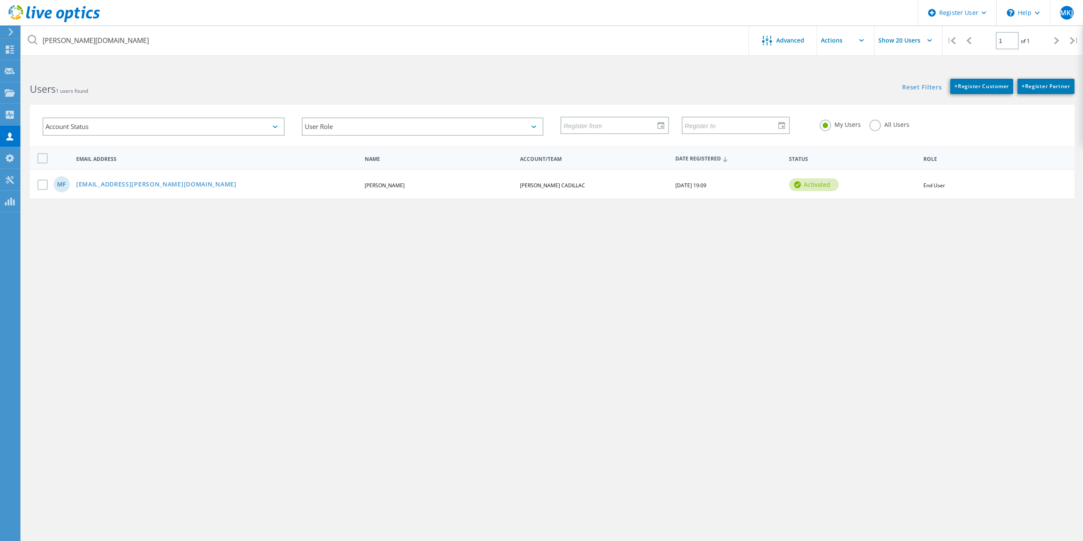
click at [876, 125] on label "All Users" at bounding box center [890, 124] width 40 height 8
click at [0, 0] on input "All Users" at bounding box center [0, 0] width 0 height 0
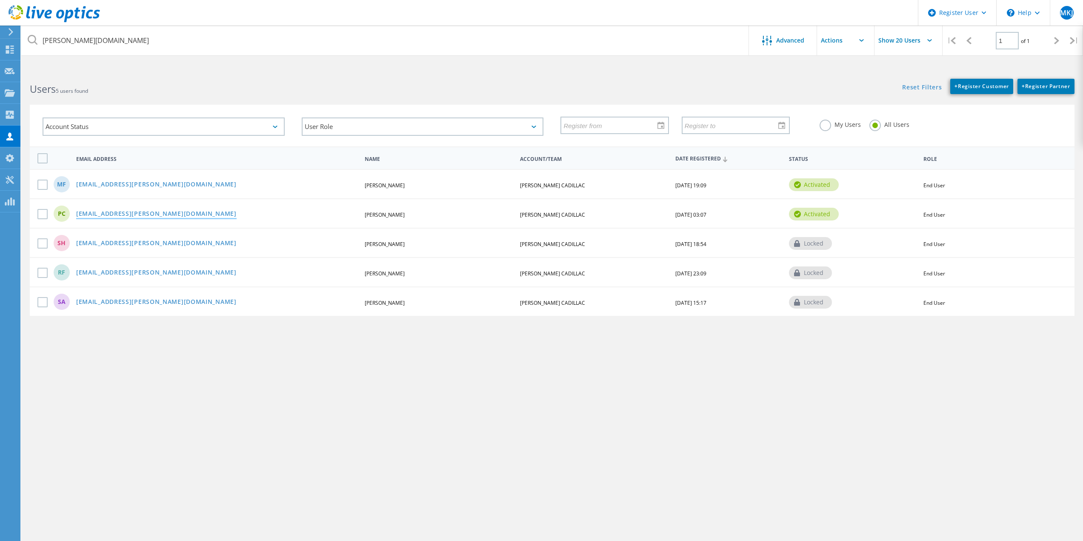
click at [126, 216] on link "[EMAIL_ADDRESS][PERSON_NAME][DOMAIN_NAME]" at bounding box center [156, 214] width 160 height 7
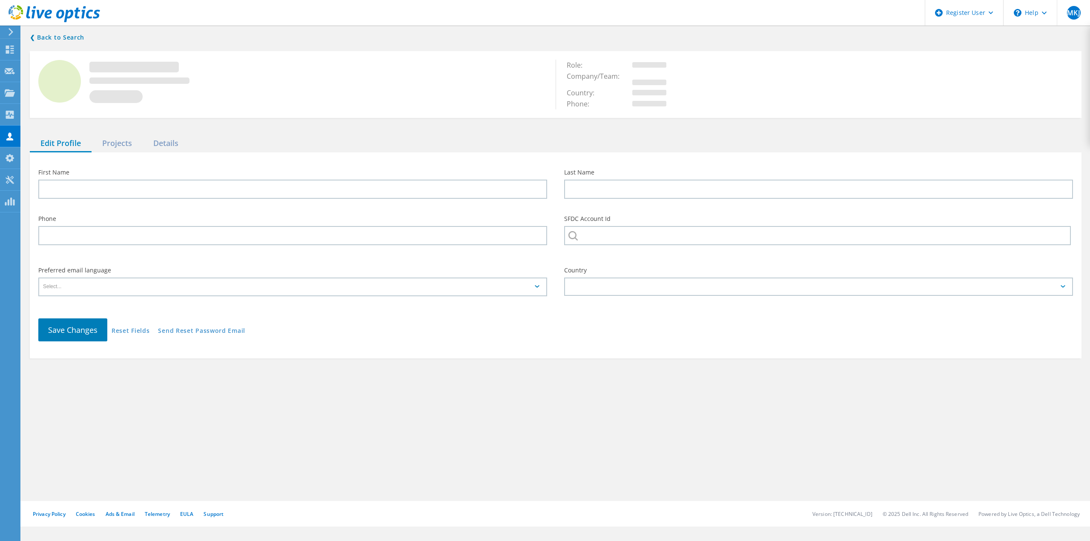
type input "Paul"
type input "Cyr"
type input "[PERSON_NAME] CADILLAC"
type input "English"
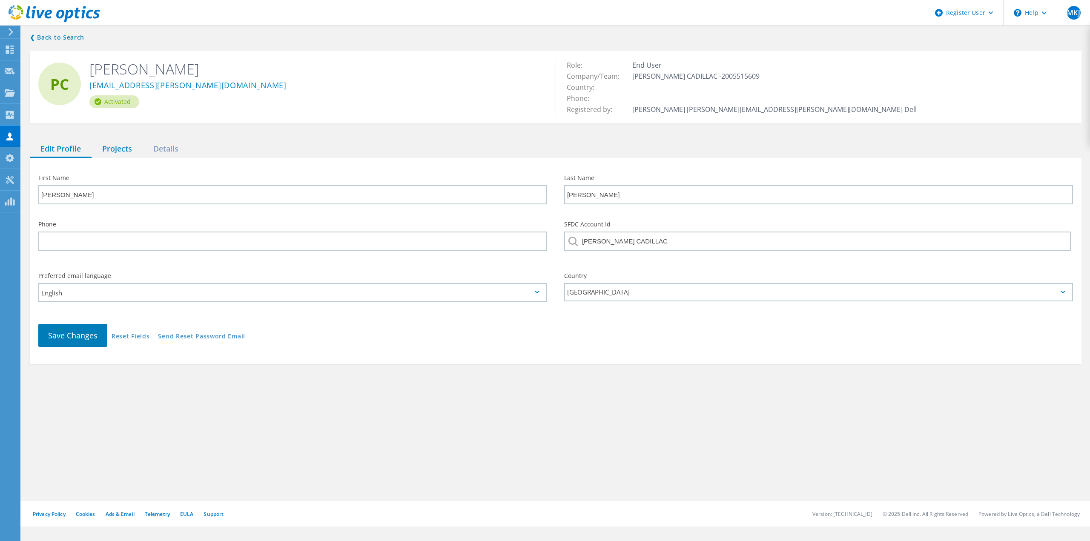
click at [129, 150] on div "Projects" at bounding box center [117, 148] width 51 height 17
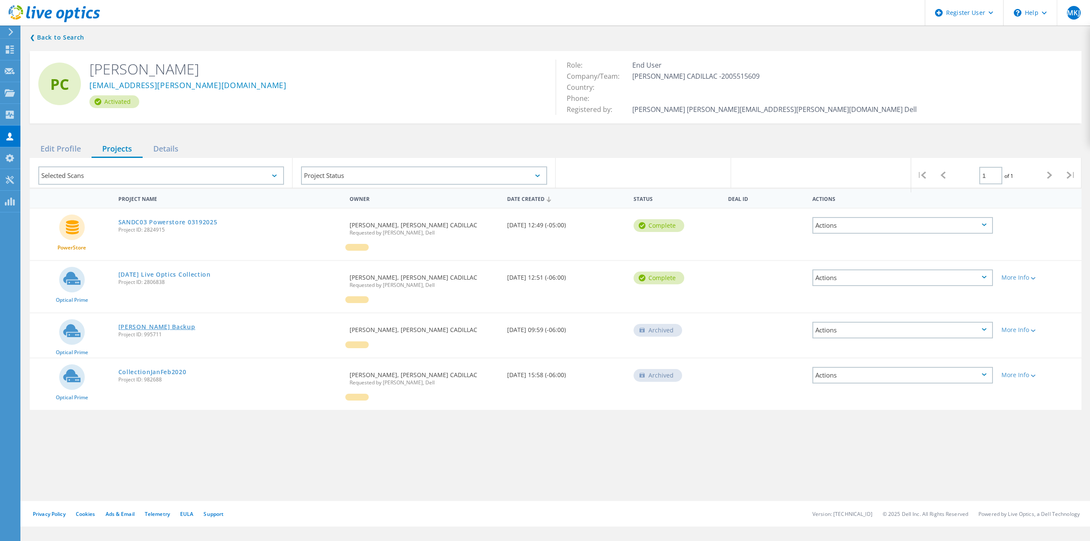
click at [137, 328] on link "[PERSON_NAME] Backup" at bounding box center [156, 327] width 77 height 6
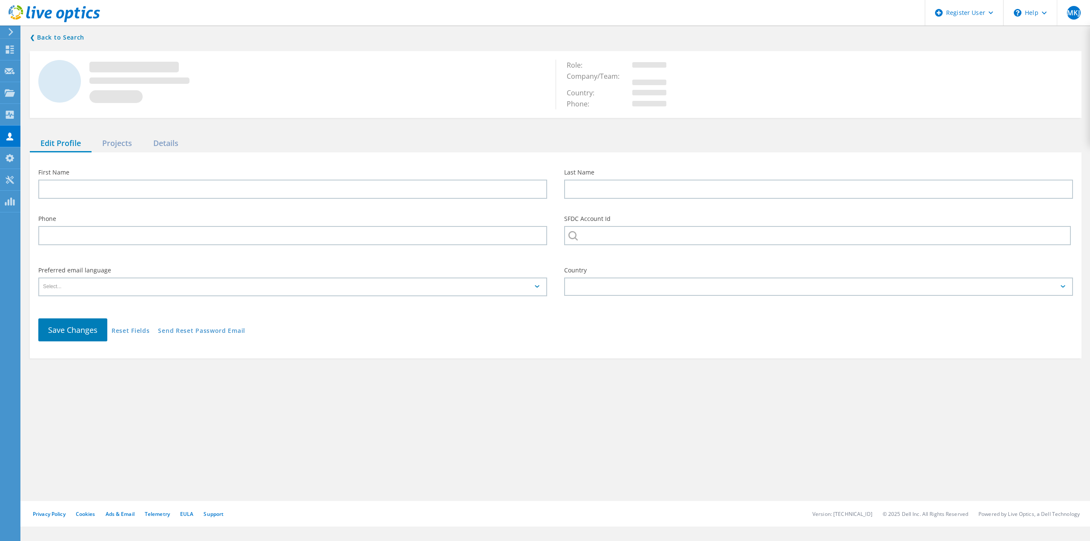
type input "Matthew"
type input "Fuentes"
type input "[PERSON_NAME] CADILLAC"
type input "English"
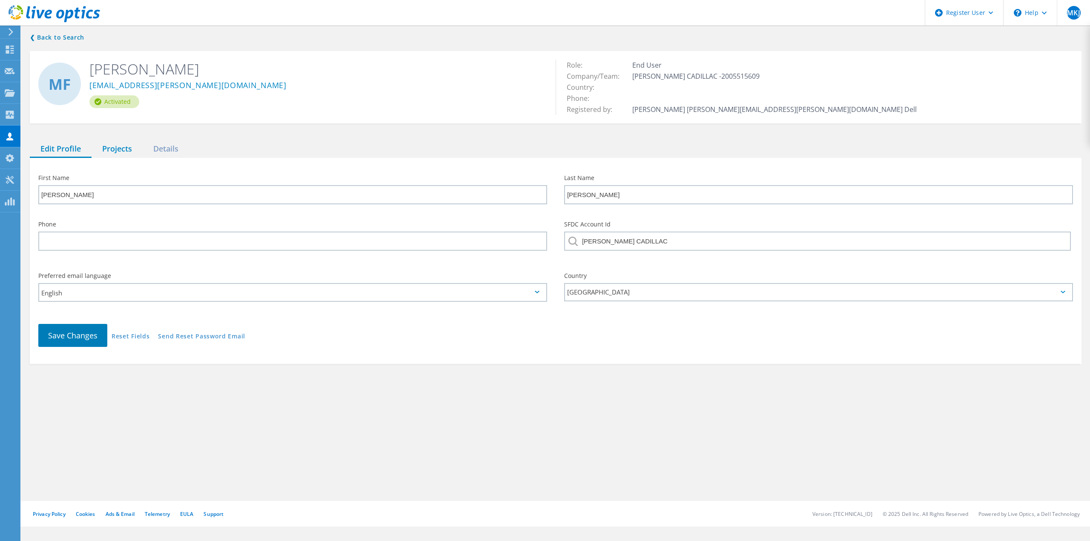
click at [116, 143] on div "Projects" at bounding box center [117, 148] width 51 height 17
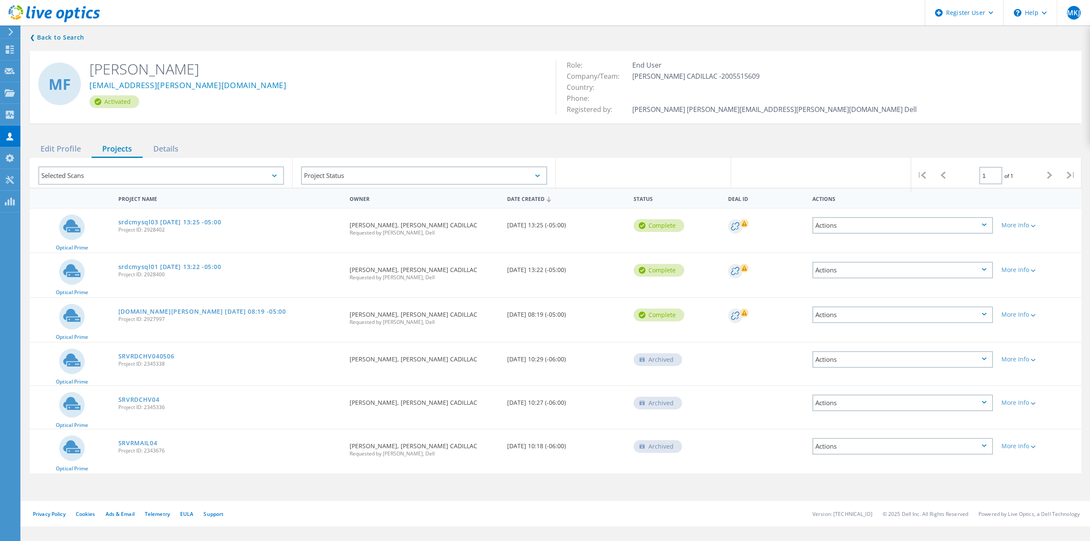
click at [156, 361] on span "Project ID: 2345338" at bounding box center [229, 363] width 223 height 5
click at [160, 354] on link "SRVRDCHV040506" at bounding box center [146, 356] width 56 height 6
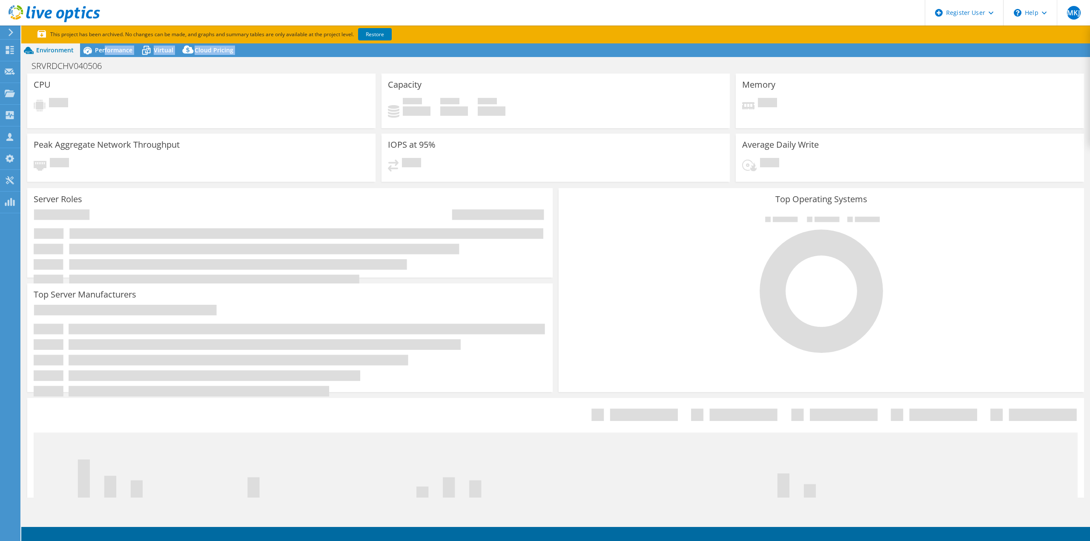
click at [106, 58] on div "Environment Performance Virtual Upgrades" at bounding box center [555, 300] width 1068 height 515
click at [106, 53] on span "Performance" at bounding box center [113, 50] width 37 height 8
select select "USD"
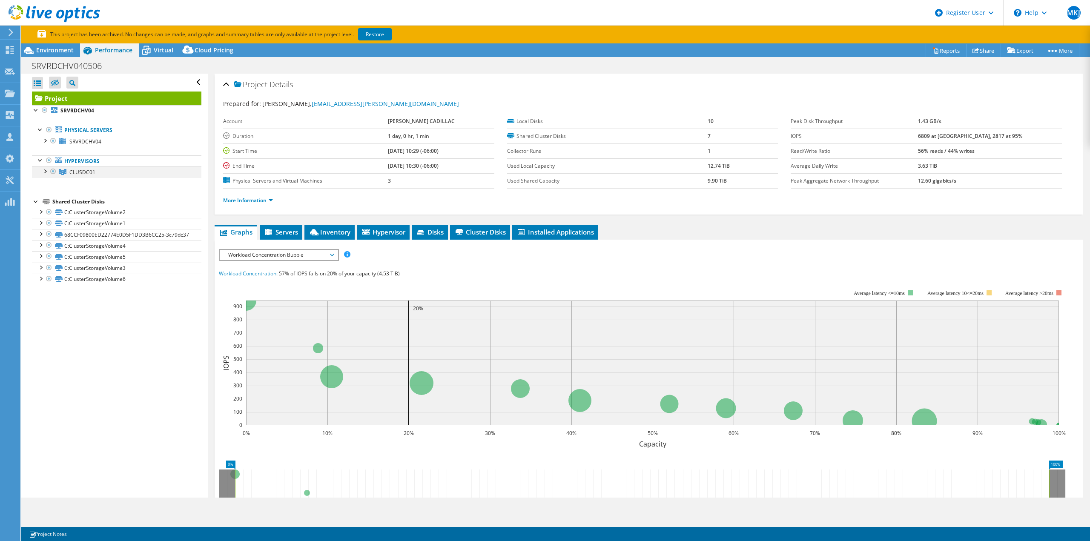
click at [45, 172] on div at bounding box center [44, 170] width 9 height 9
click at [44, 142] on div at bounding box center [44, 140] width 9 height 9
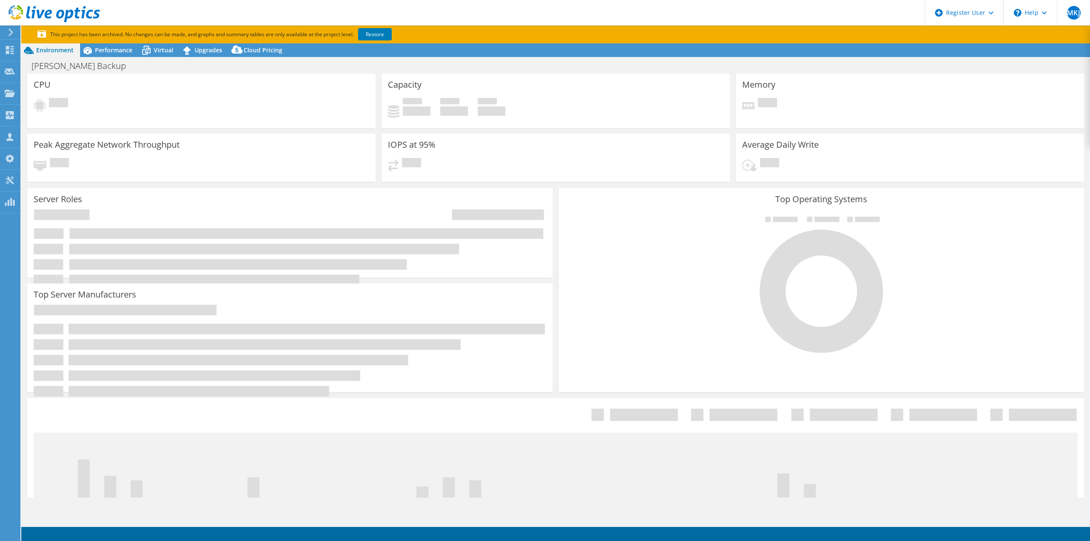
select select "USD"
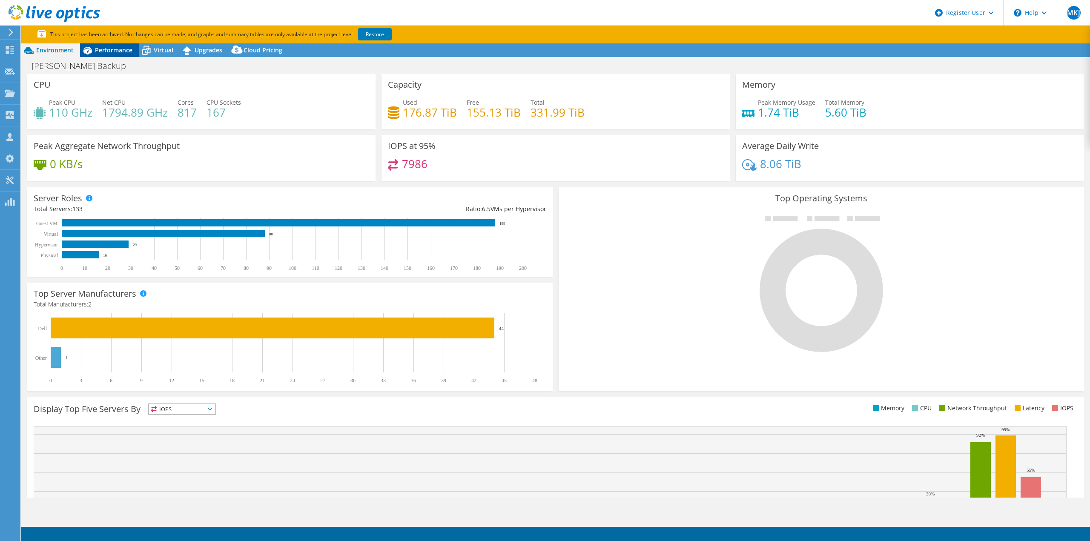
click at [122, 57] on div "Performance" at bounding box center [109, 50] width 59 height 14
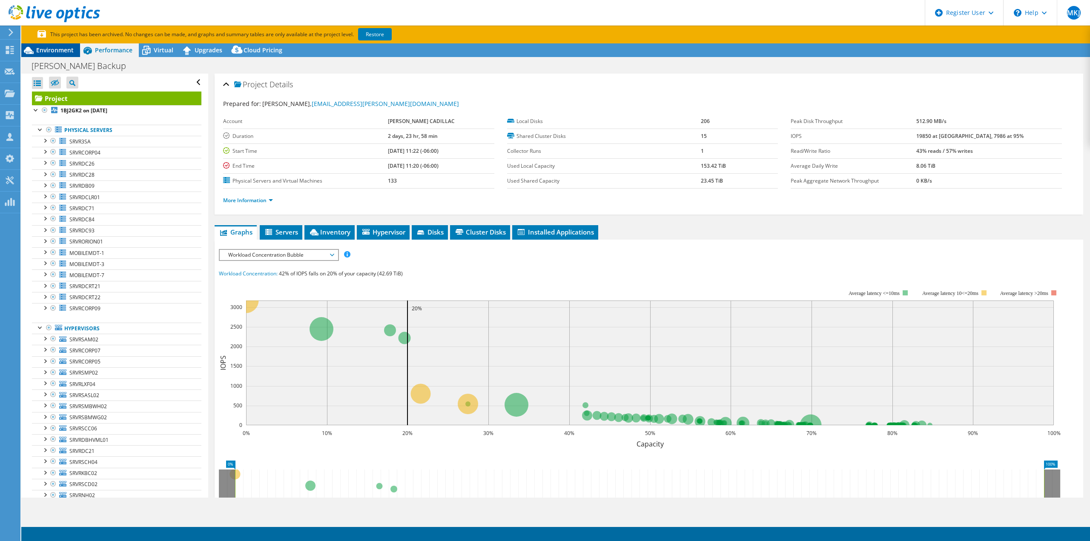
click at [66, 45] on div "Environment" at bounding box center [50, 50] width 59 height 14
